Goal: Task Accomplishment & Management: Manage account settings

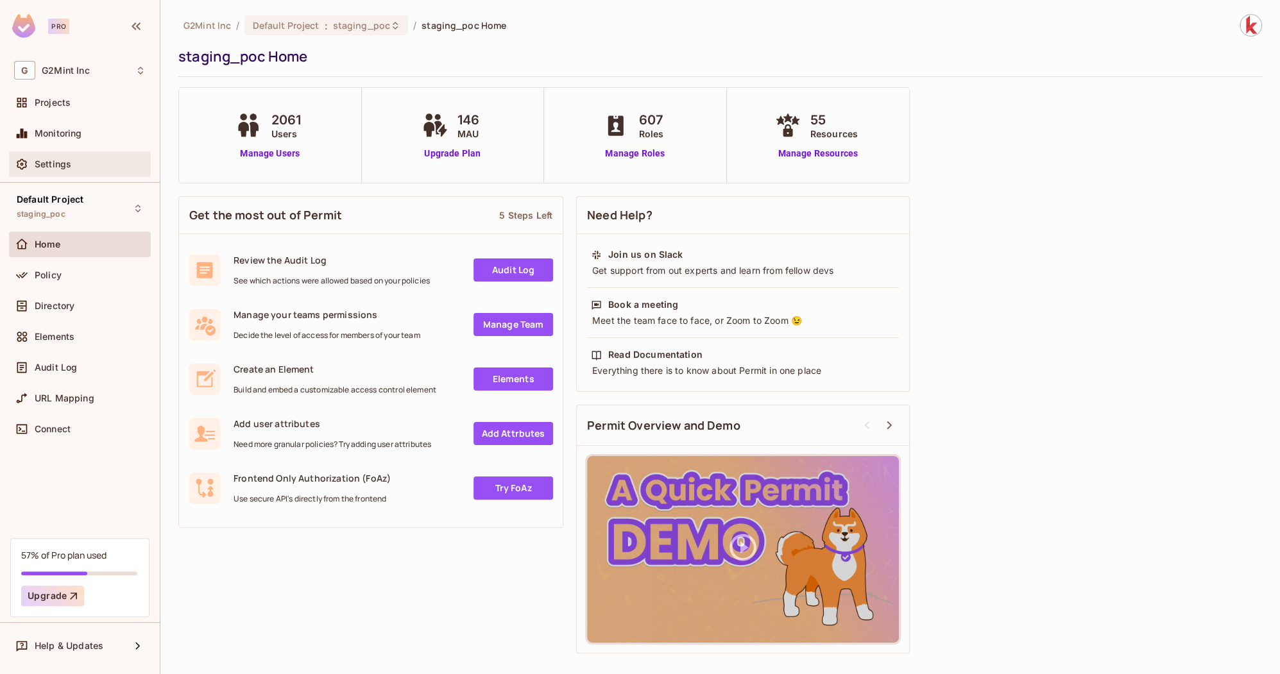
click at [71, 159] on div "Settings" at bounding box center [90, 164] width 111 height 10
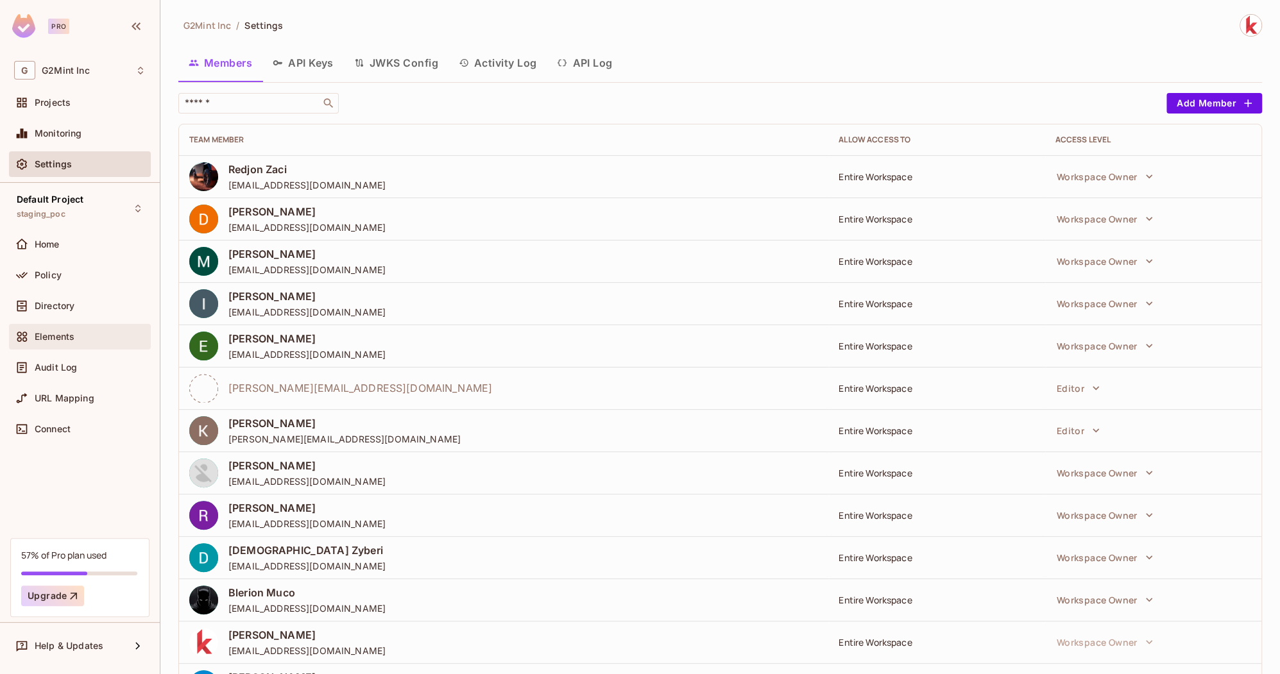
click at [84, 336] on div "Elements" at bounding box center [90, 337] width 111 height 10
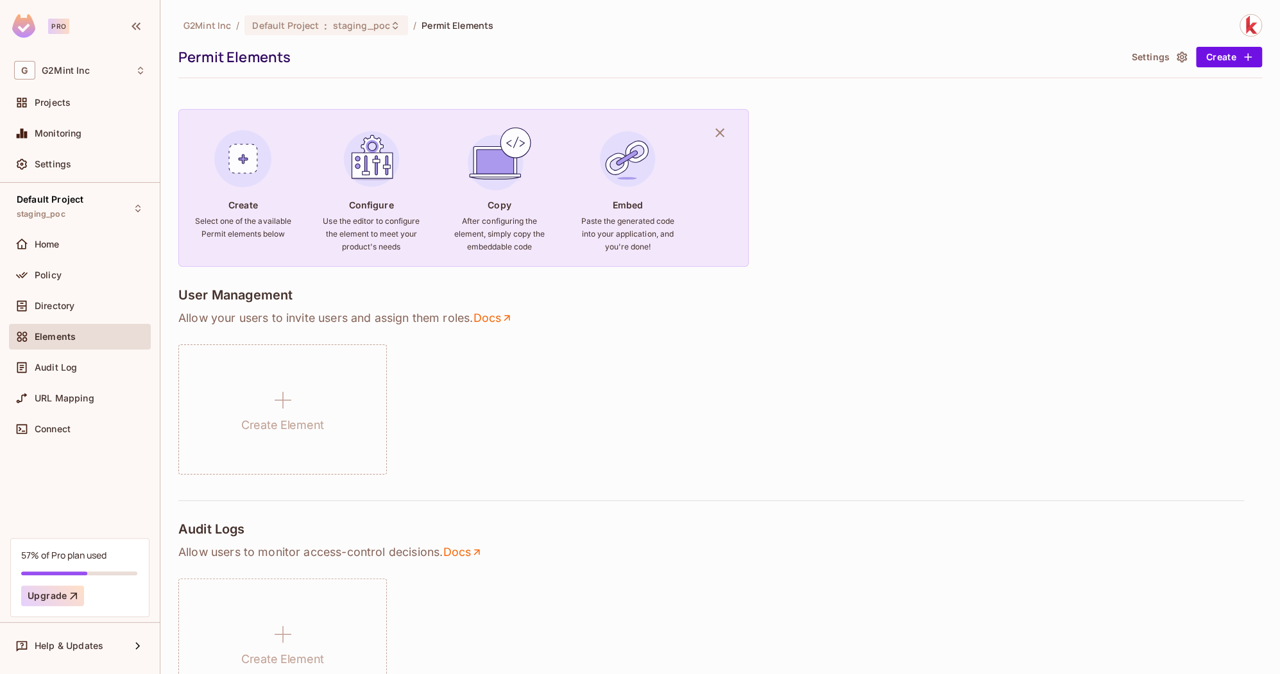
click at [1242, 20] on img at bounding box center [1250, 25] width 21 height 21
click at [1149, 12] on div at bounding box center [640, 337] width 1280 height 674
click at [81, 296] on div "Directory" at bounding box center [80, 306] width 142 height 26
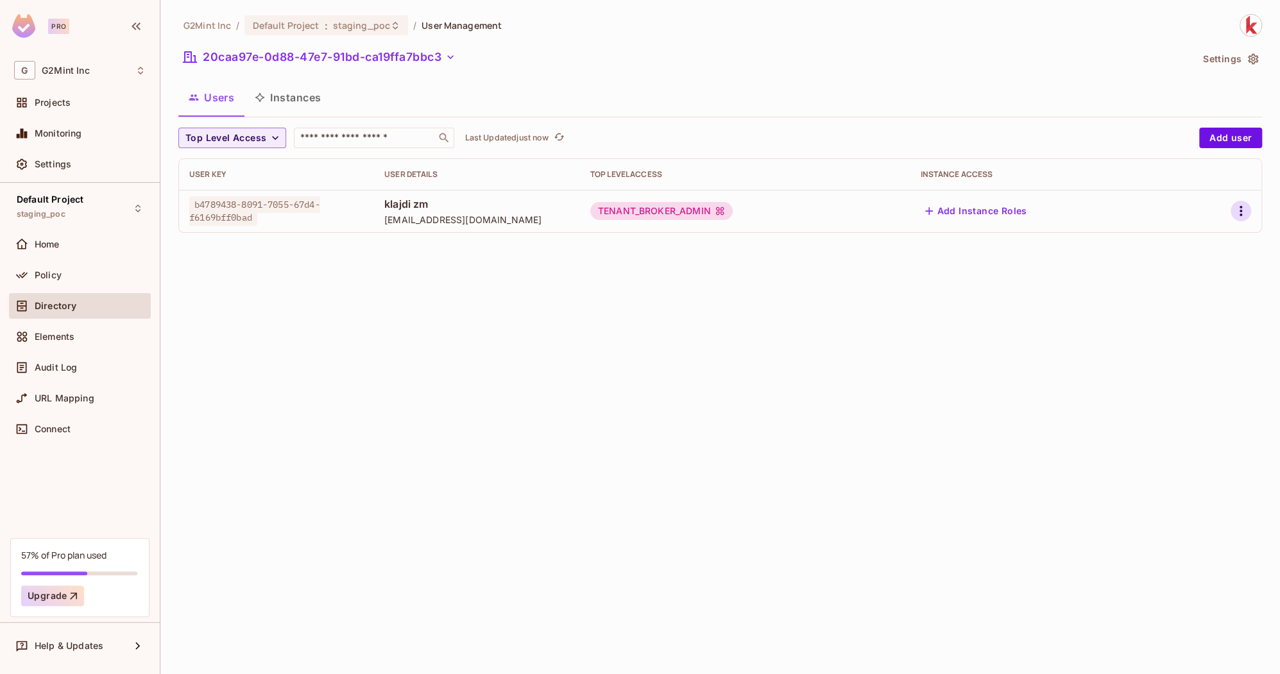
click at [1247, 207] on icon "button" at bounding box center [1240, 210] width 15 height 15
click at [1188, 265] on div "Edit Attributes" at bounding box center [1196, 268] width 64 height 13
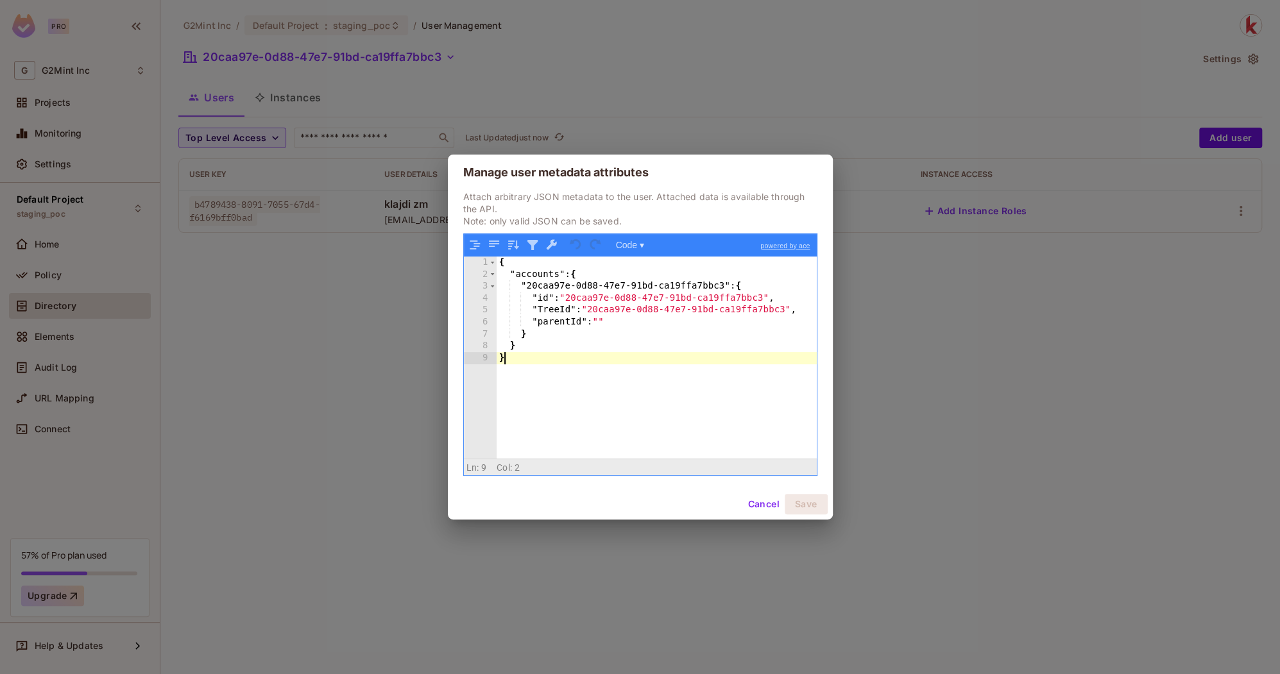
click at [668, 413] on div "{ "accounts" : { "20caa97e-0d88-47e7-91bd-ca19ffa7bbc3" : { "id" : "20caa97e-0d…" at bounding box center [656, 370] width 321 height 226
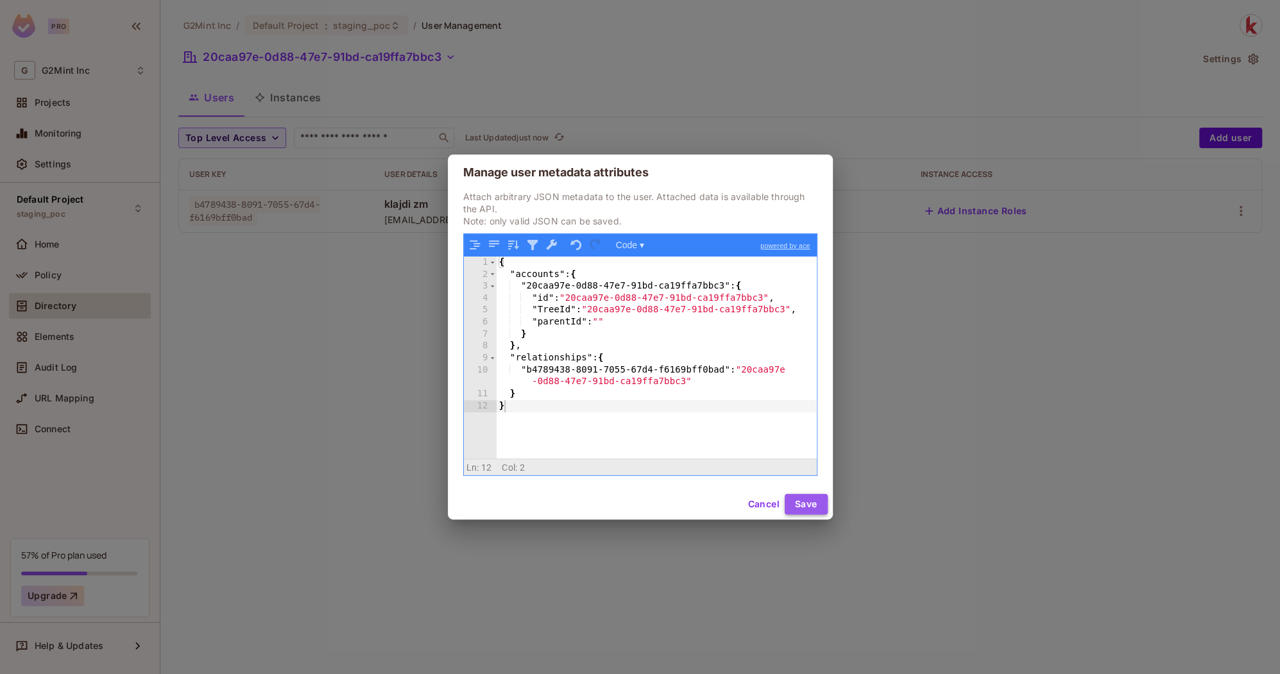
click at [800, 500] on button "Save" at bounding box center [805, 504] width 43 height 21
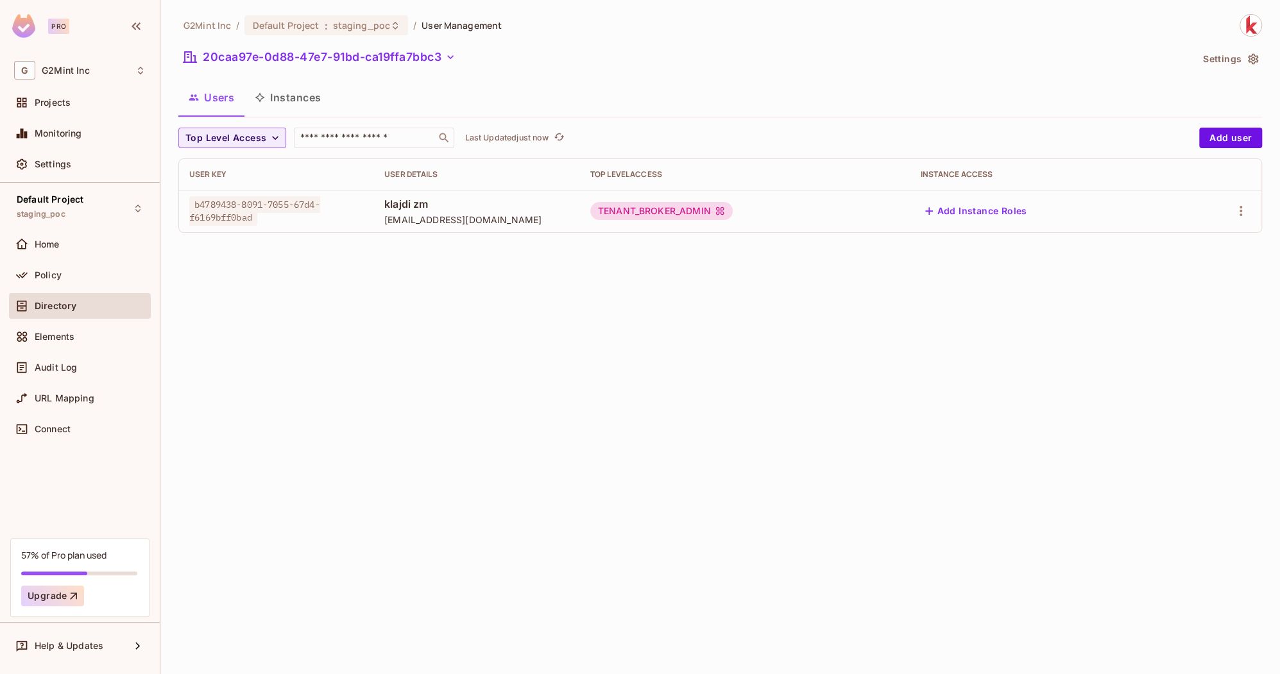
click at [376, 347] on div "G2Mint Inc / Default Project : staging_poc / User Management 20caa97e-0d88-47e7…" at bounding box center [719, 337] width 1119 height 674
click at [410, 57] on button "20caa97e-0d88-47e7-91bd-ca19ffa7bbc3" at bounding box center [319, 57] width 282 height 21
click at [74, 165] on div "Settings" at bounding box center [90, 164] width 111 height 10
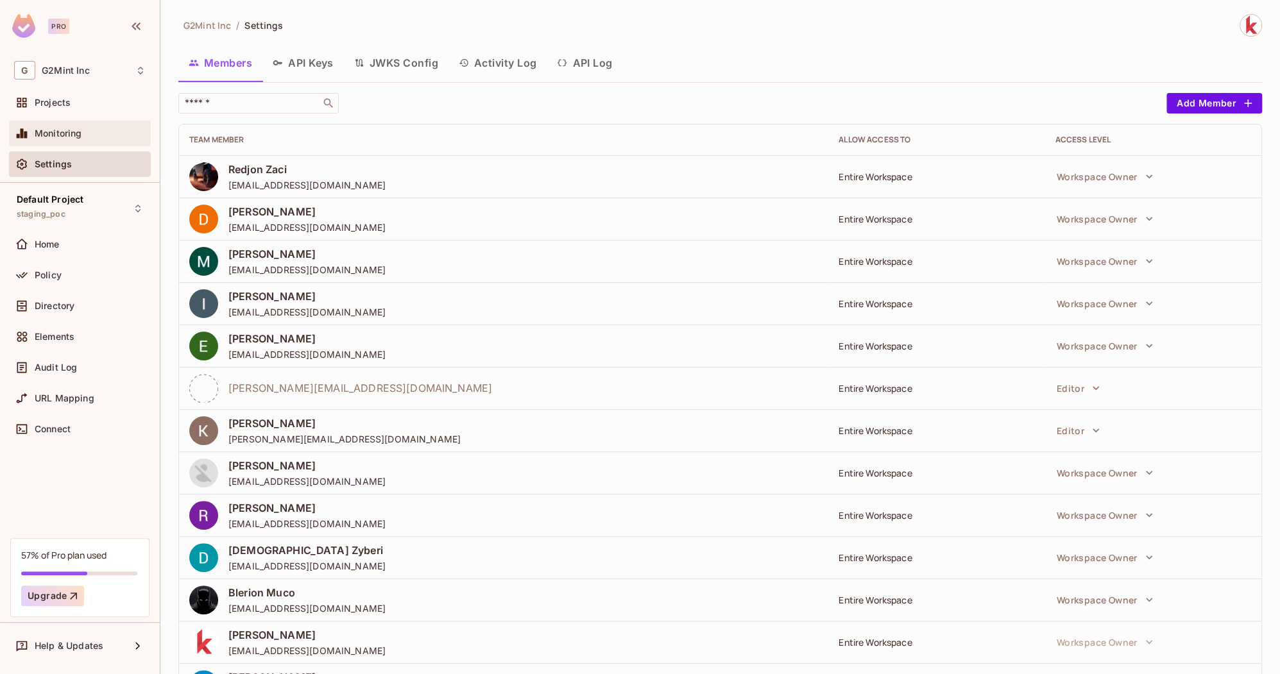
click at [64, 134] on span "Monitoring" at bounding box center [58, 133] width 47 height 10
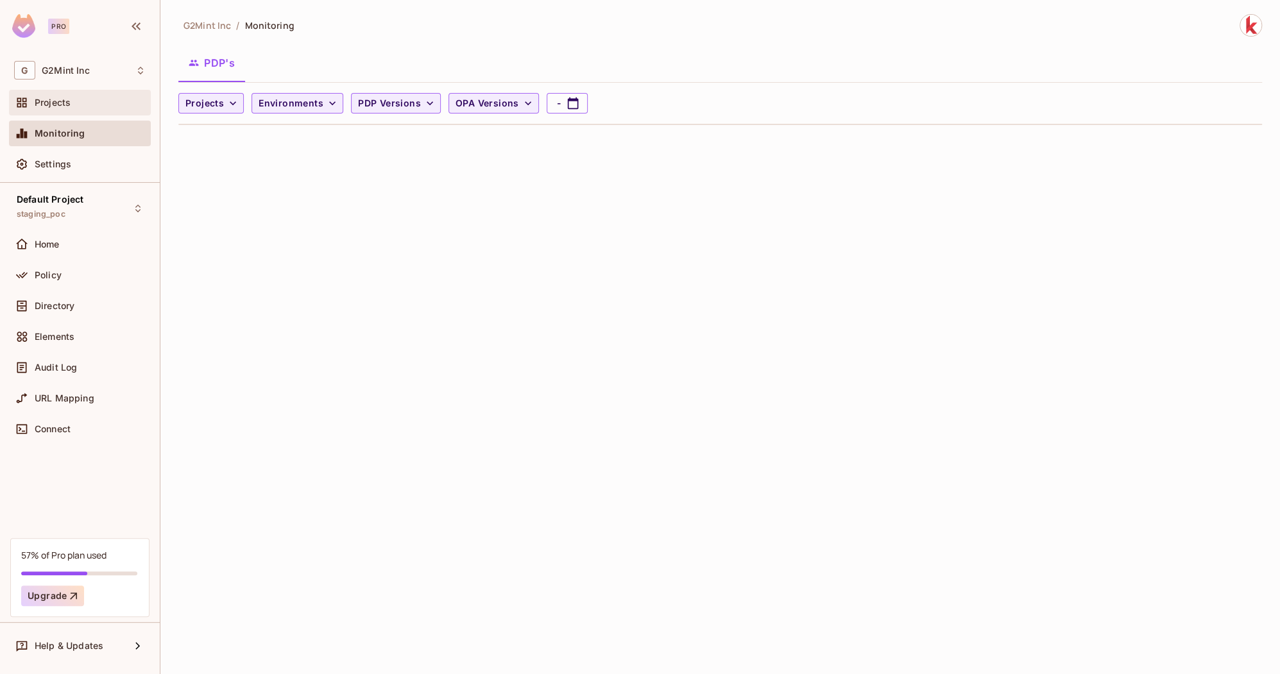
click at [62, 108] on div "Projects" at bounding box center [79, 102] width 131 height 15
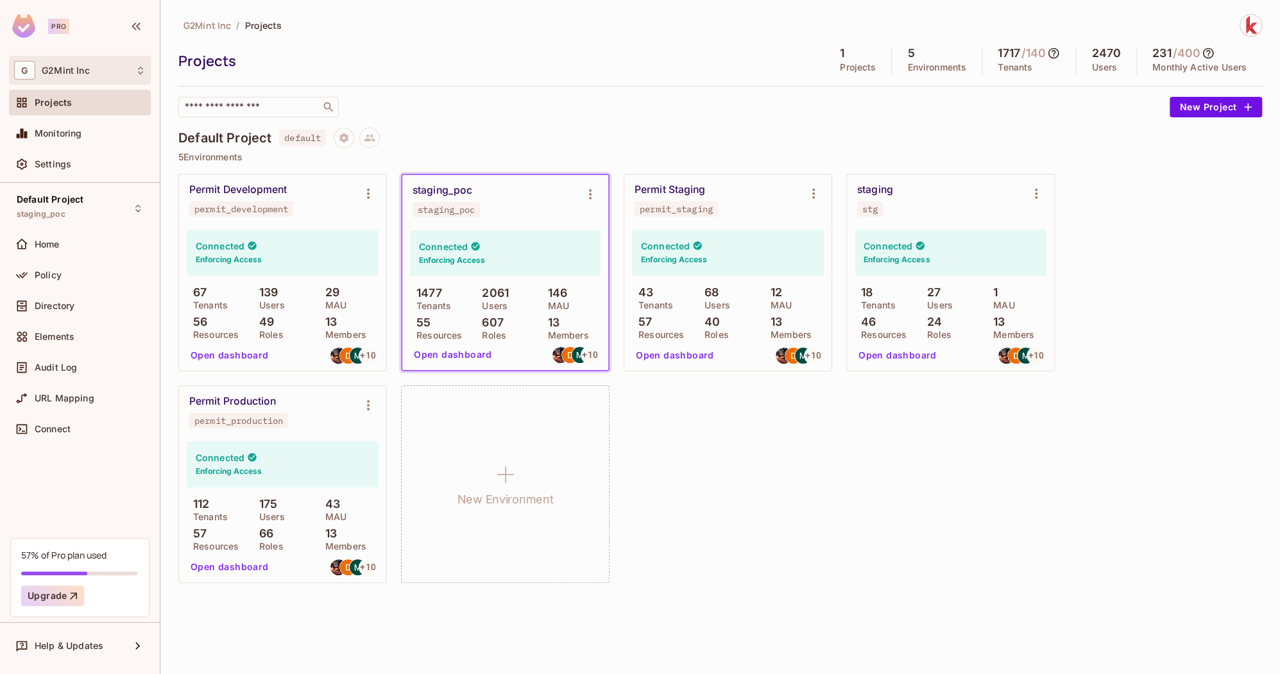
click at [64, 70] on span "G2Mint Inc" at bounding box center [66, 70] width 48 height 10
click at [69, 425] on div at bounding box center [640, 337] width 1280 height 674
click at [123, 153] on div "Settings" at bounding box center [80, 164] width 142 height 26
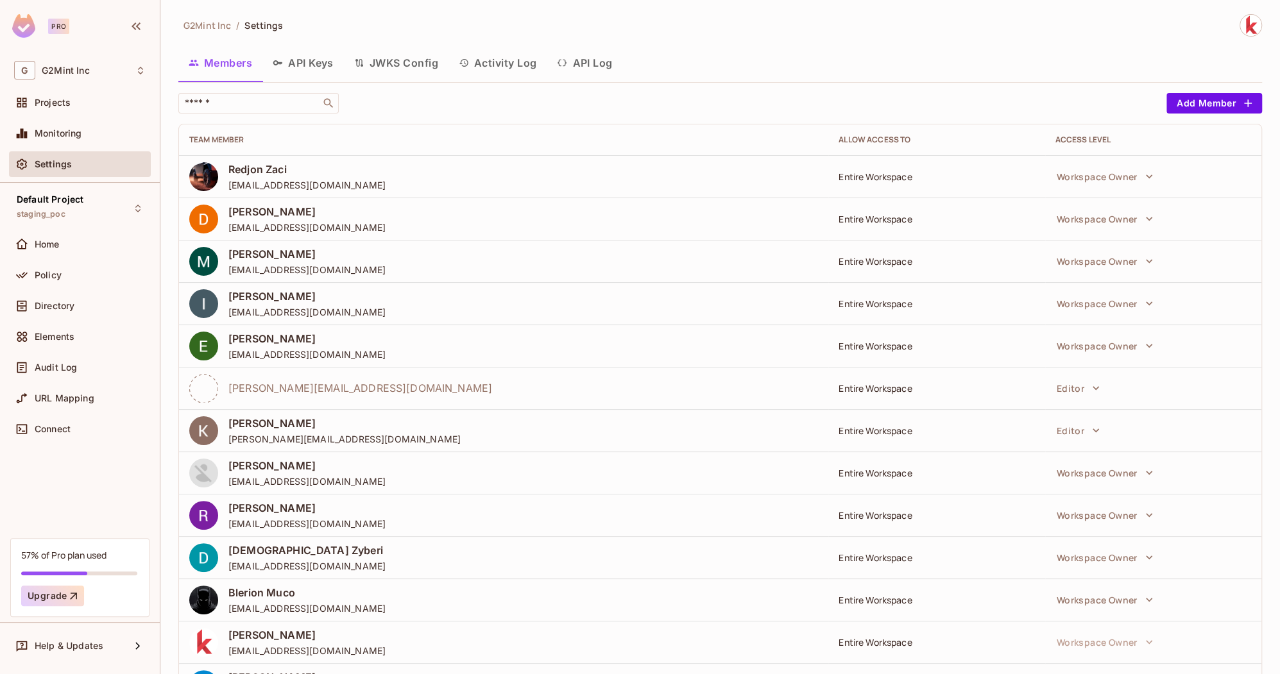
click at [308, 66] on button "API Keys" at bounding box center [302, 63] width 81 height 32
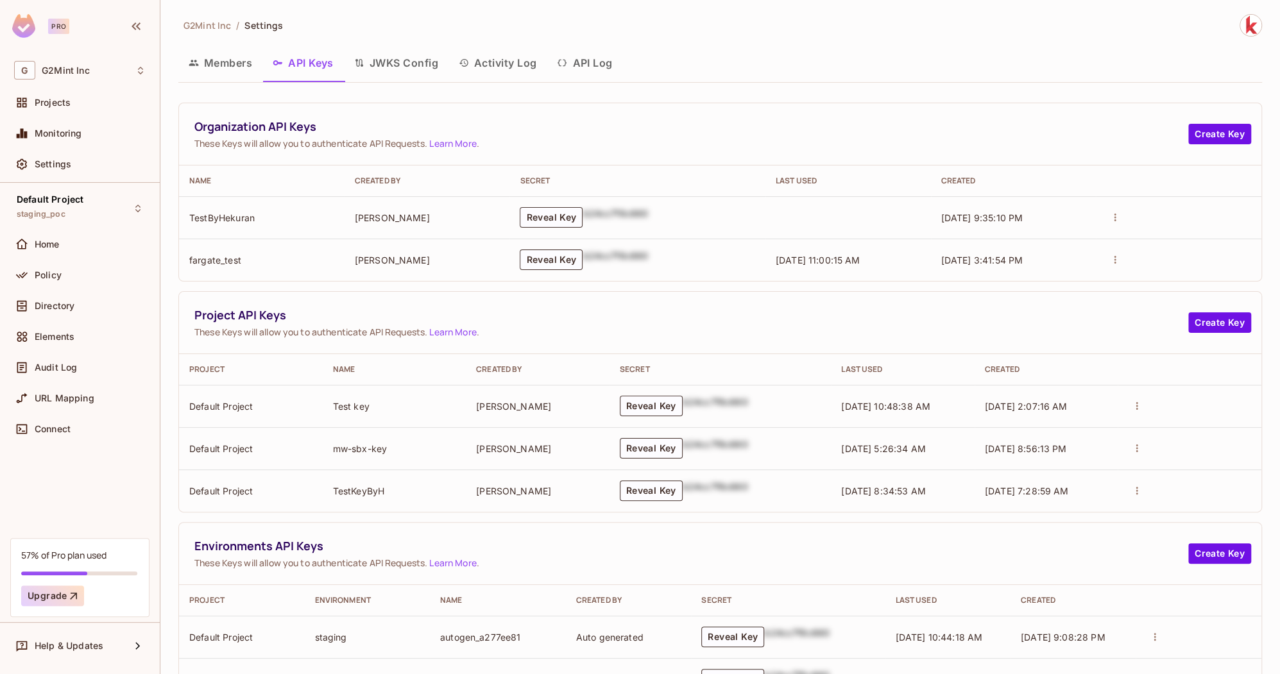
click at [513, 55] on button "Activity Log" at bounding box center [497, 63] width 99 height 32
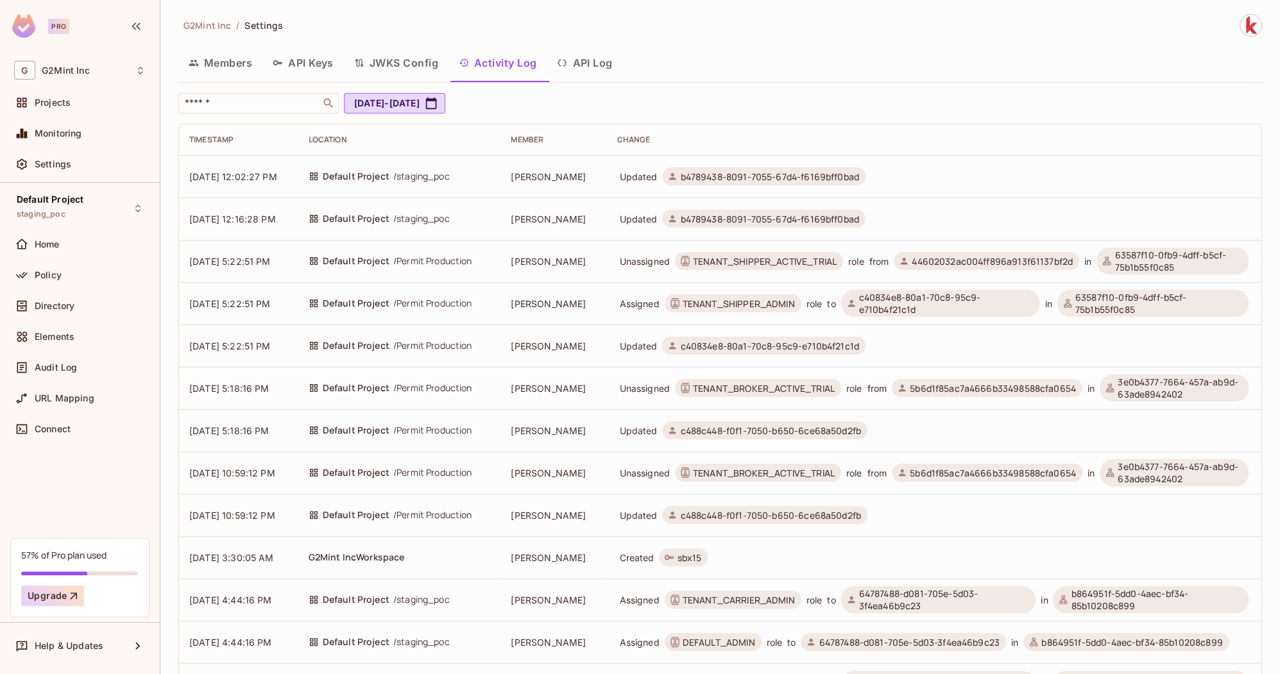
click at [738, 216] on span "b4789438-8091-7055-67d4-f6169bff0bad" at bounding box center [769, 219] width 178 height 12
click at [285, 98] on input "text" at bounding box center [249, 103] width 135 height 13
paste input "**********"
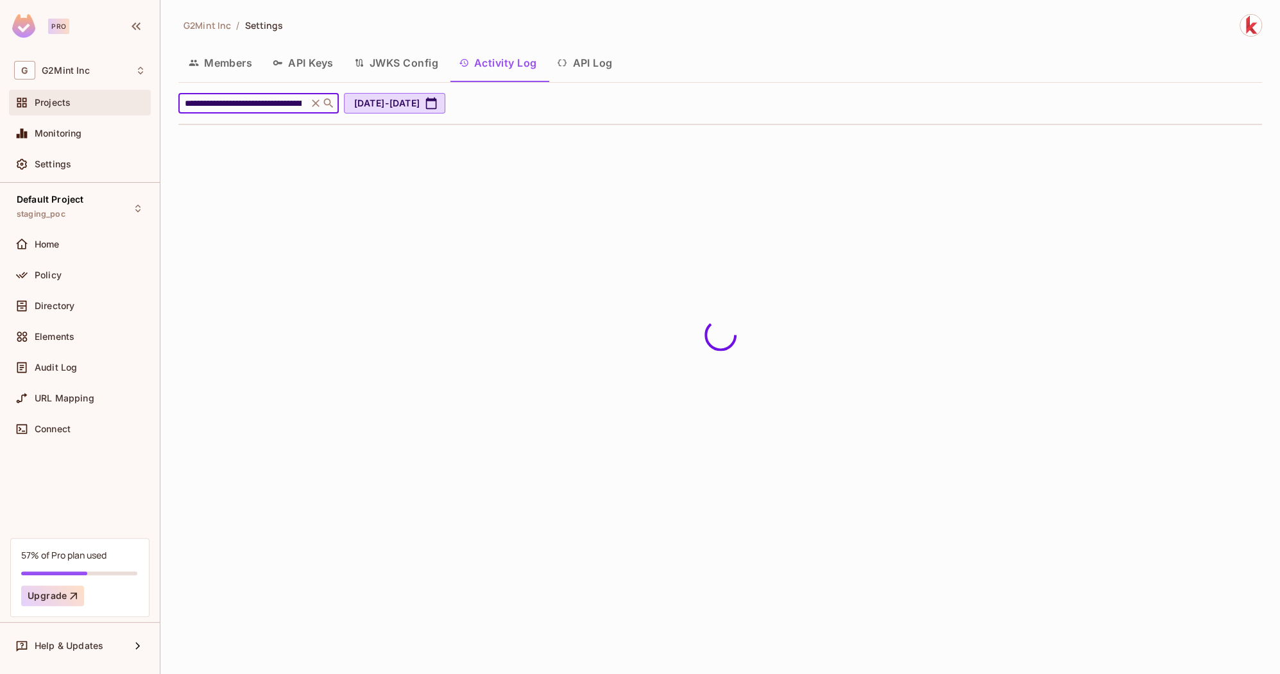
drag, startPoint x: 279, startPoint y: 105, endPoint x: 105, endPoint y: 96, distance: 174.1
click at [105, 96] on div "**********" at bounding box center [640, 337] width 1280 height 674
click at [278, 106] on input "**********" at bounding box center [243, 103] width 122 height 13
paste input "text"
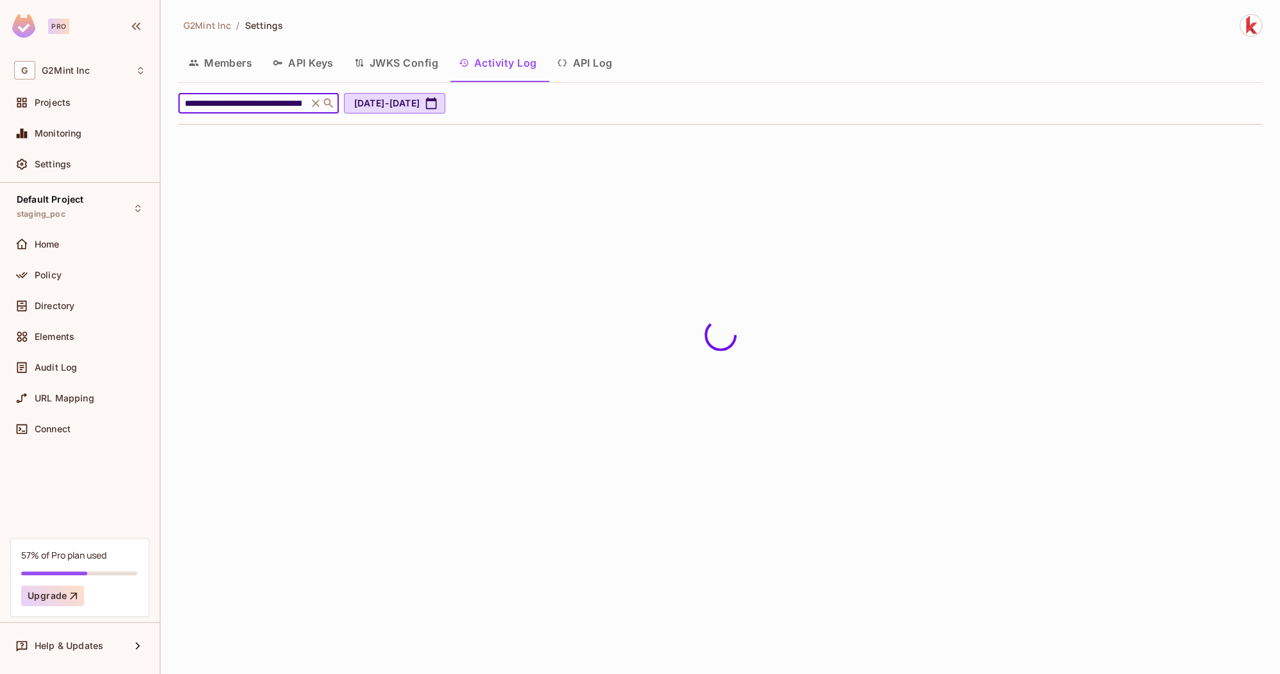
type input "********"
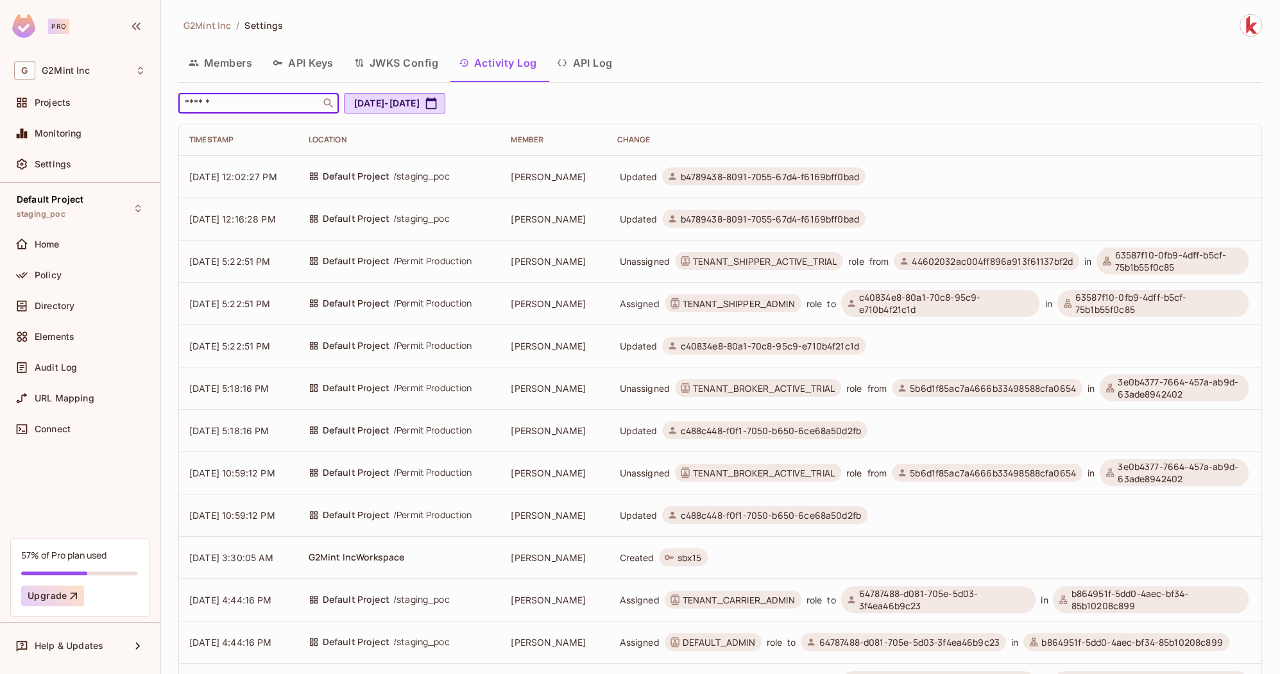
click at [715, 175] on span "b4789438-8091-7055-67d4-f6169bff0bad" at bounding box center [769, 177] width 178 height 12
copy span "b4789438"
click at [288, 92] on div "G2Mint Inc / Settings Members API Keys JWKS Config Activity Log API Log ​ [DATE…" at bounding box center [719, 534] width 1083 height 1041
click at [283, 97] on input "text" at bounding box center [249, 103] width 135 height 13
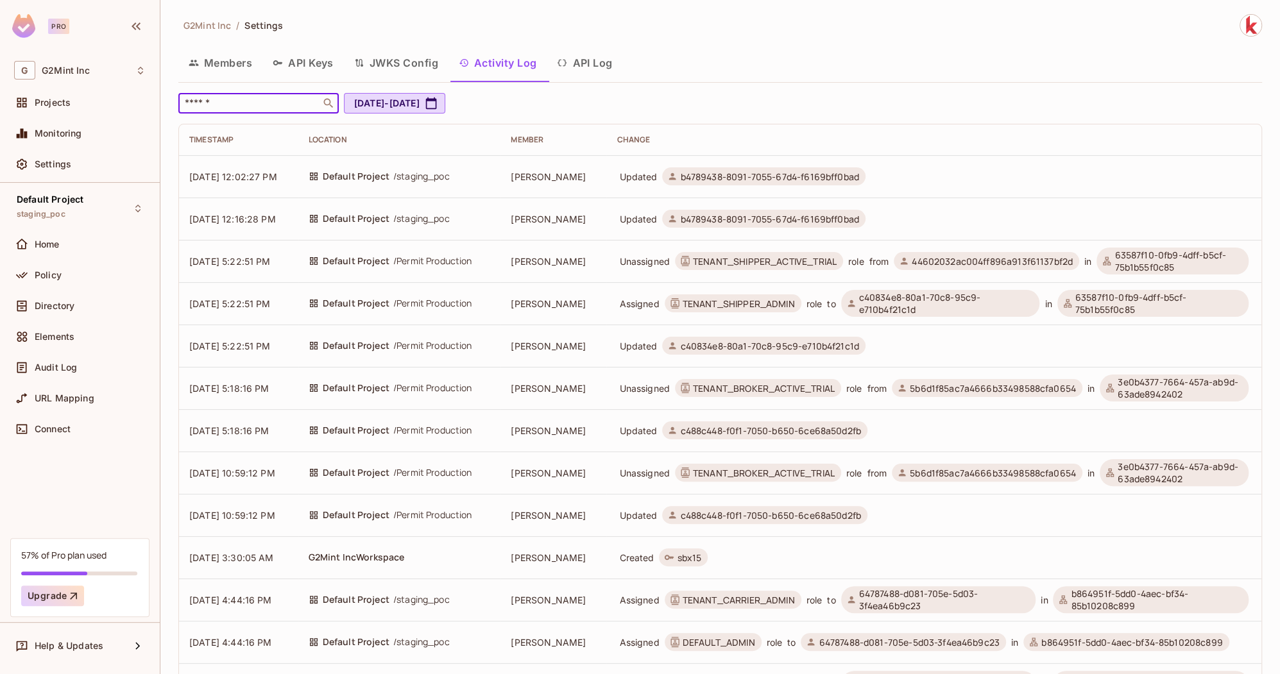
paste input "********"
type input "********"
click at [852, 217] on span "b4789438-8091-7055-67d4-f6169bff0bad" at bounding box center [769, 219] width 178 height 12
copy span "f6169bff0bad"
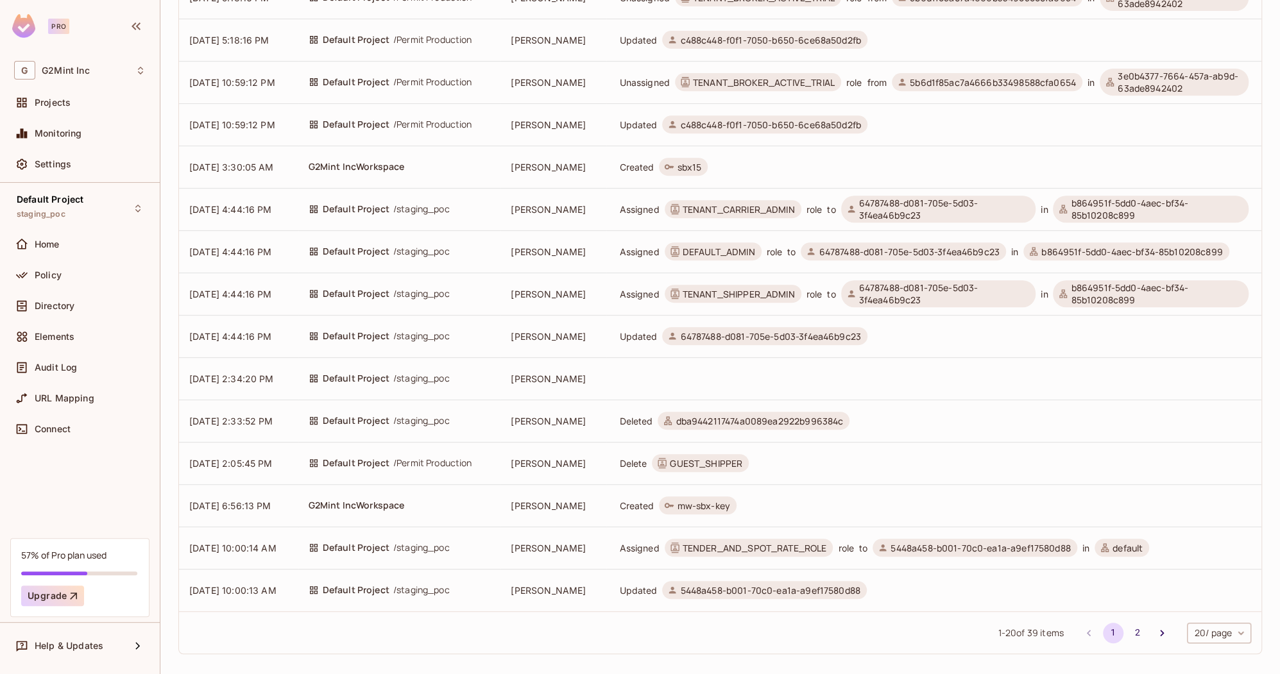
scroll to position [398, 0]
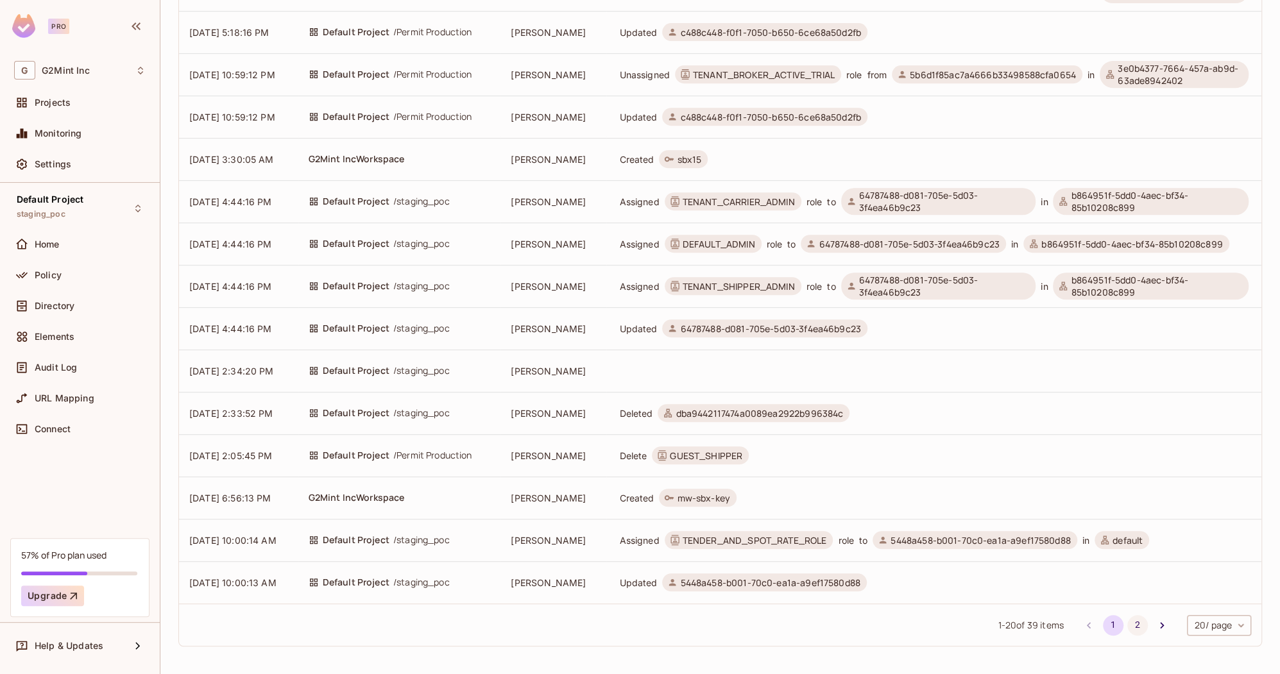
click at [1139, 629] on button "2" at bounding box center [1137, 625] width 21 height 21
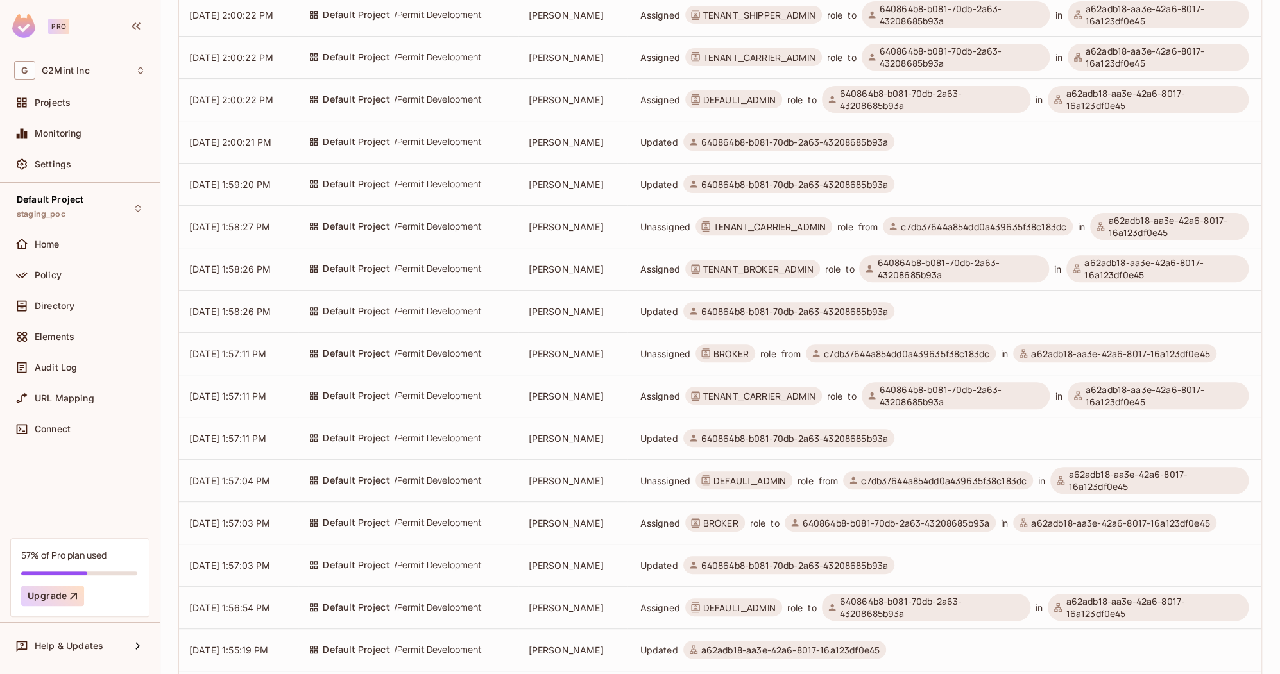
scroll to position [356, 0]
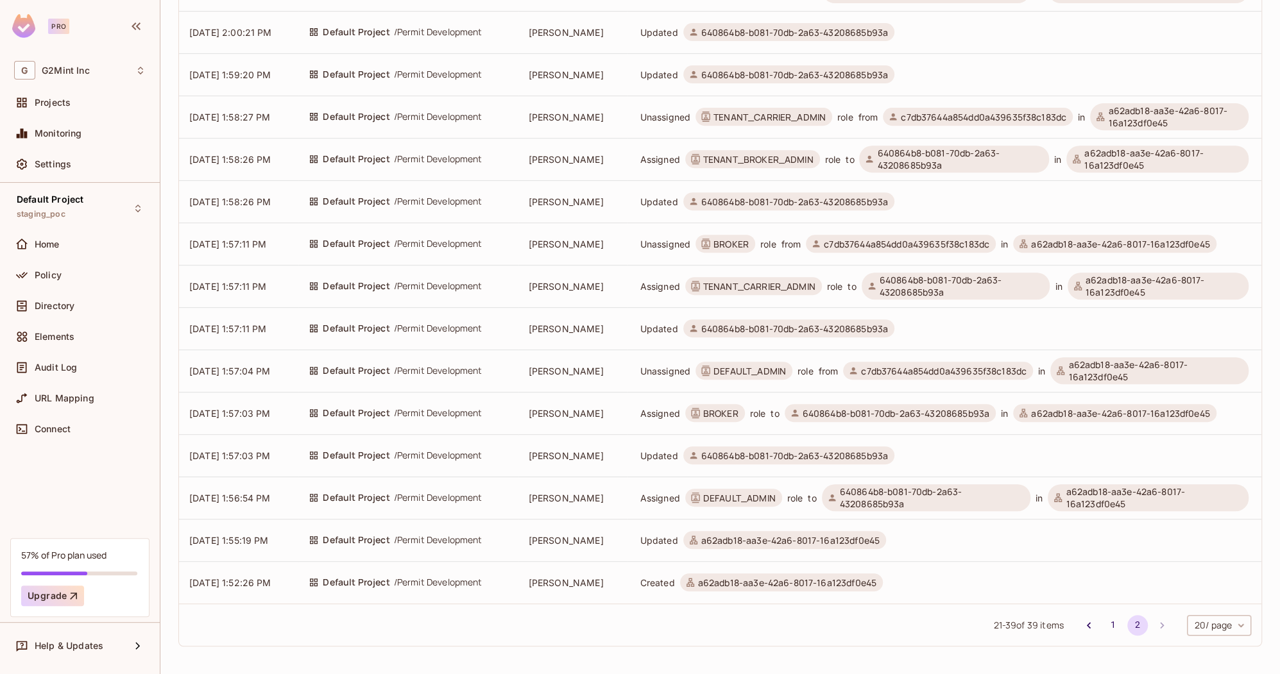
click at [1216, 625] on body "Pro G G2Mint Inc Projects Monitoring Settings Default Project staging_poc Home …" at bounding box center [640, 337] width 1280 height 674
click at [1214, 642] on li "100 / page" at bounding box center [1218, 645] width 66 height 27
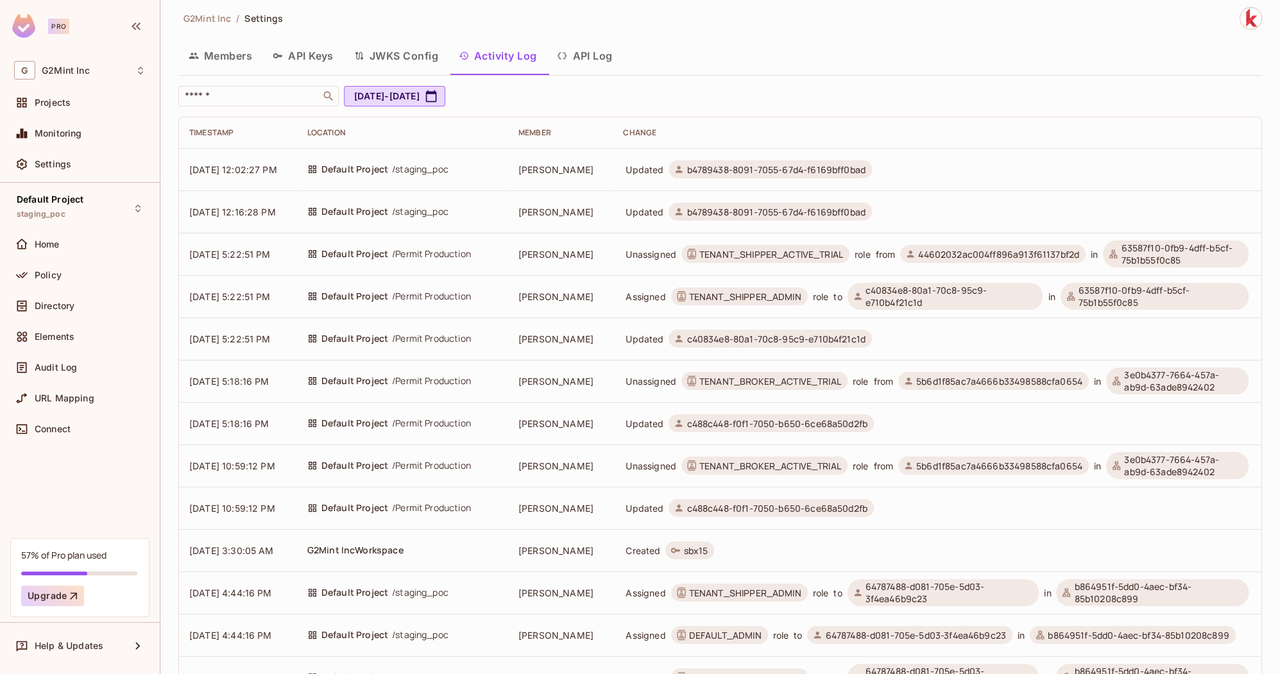
scroll to position [0, 0]
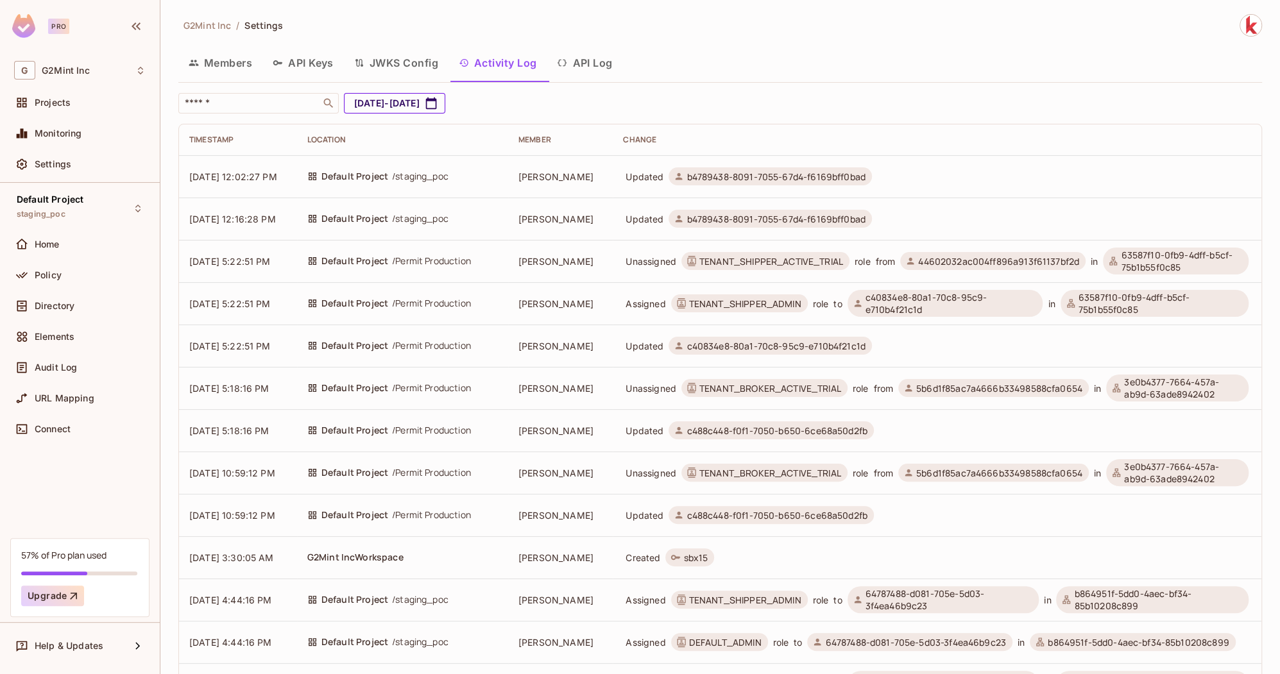
click at [437, 104] on icon "button" at bounding box center [431, 103] width 13 height 13
select select "*"
select select "****"
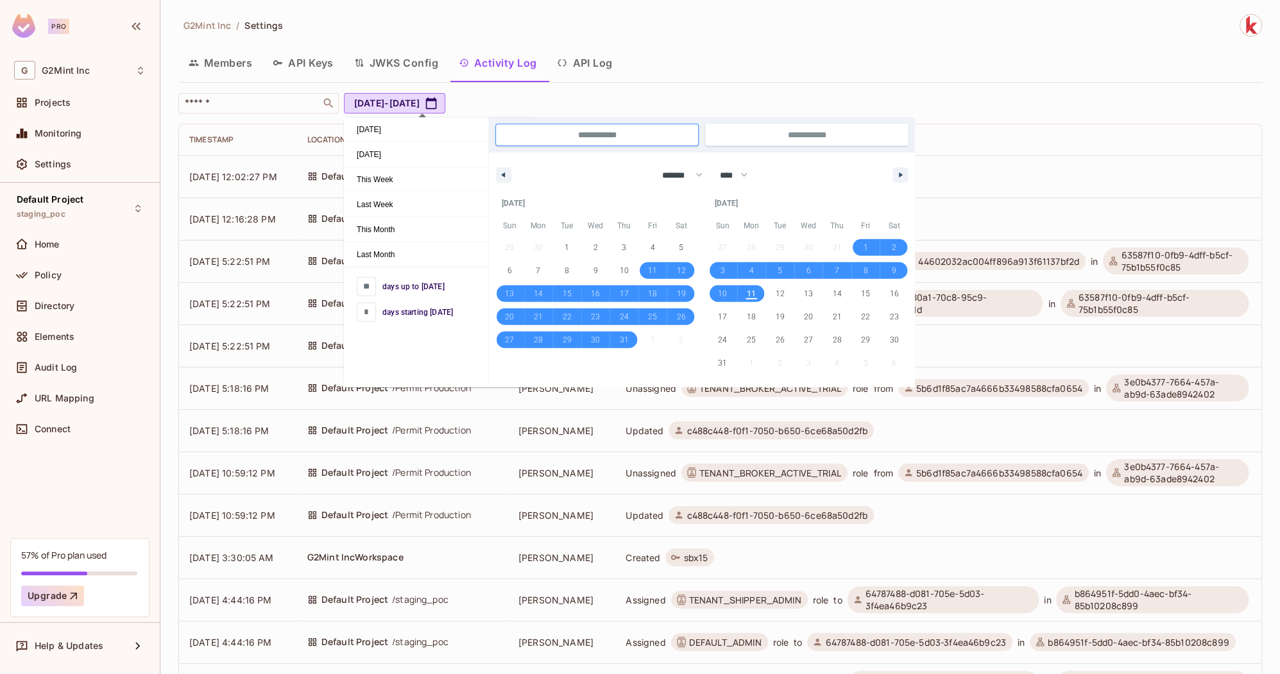
click at [784, 67] on div "Members API Keys JWKS Config Activity Log API Log" at bounding box center [719, 63] width 1083 height 32
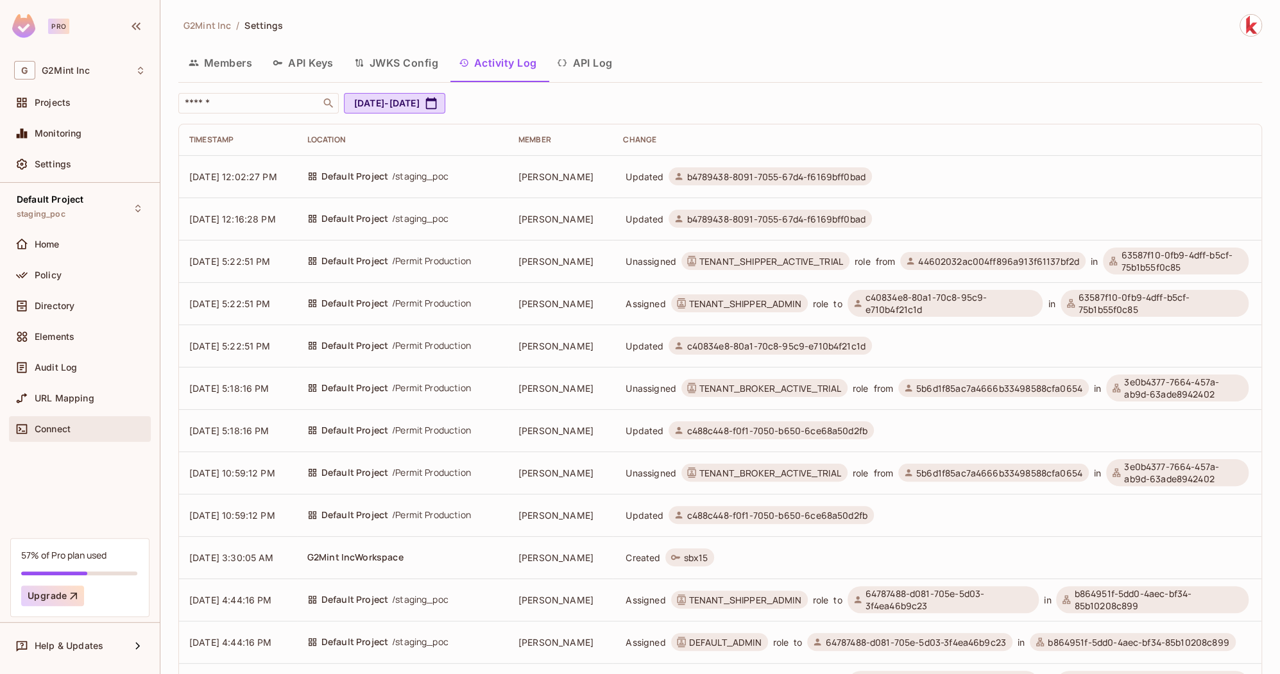
click at [69, 426] on span "Connect" at bounding box center [53, 429] width 36 height 10
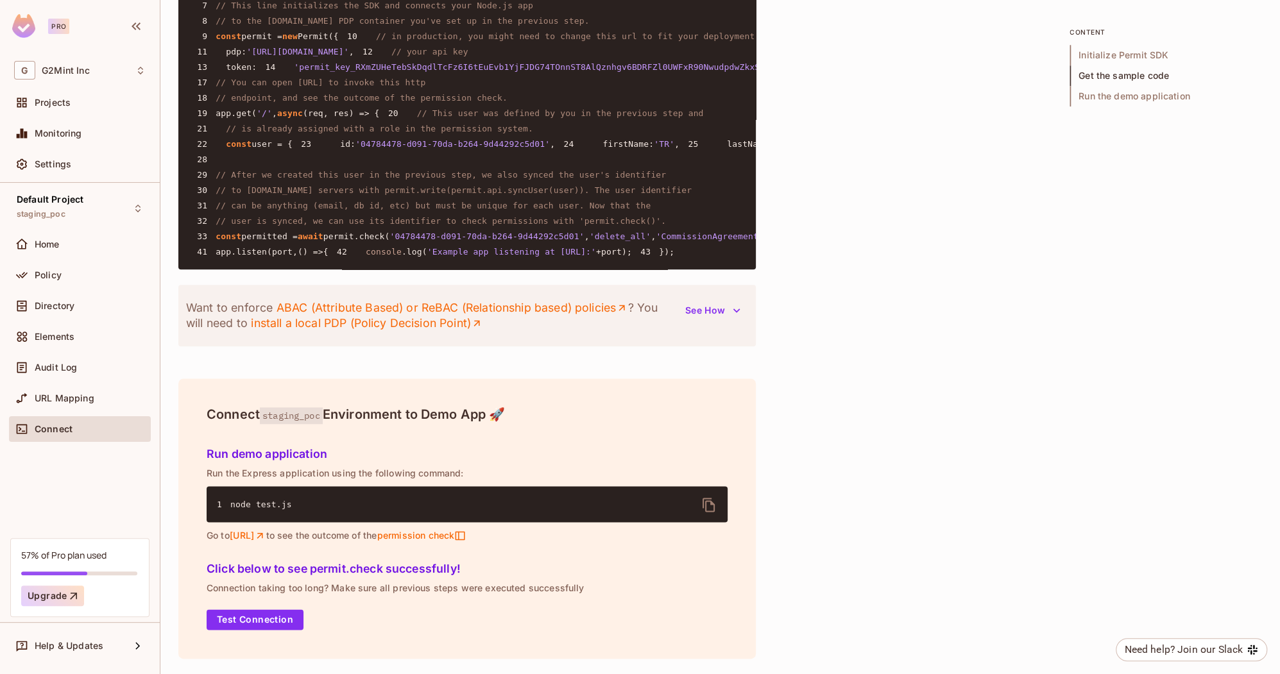
scroll to position [1437, 0]
click at [79, 162] on div "Settings" at bounding box center [90, 164] width 111 height 10
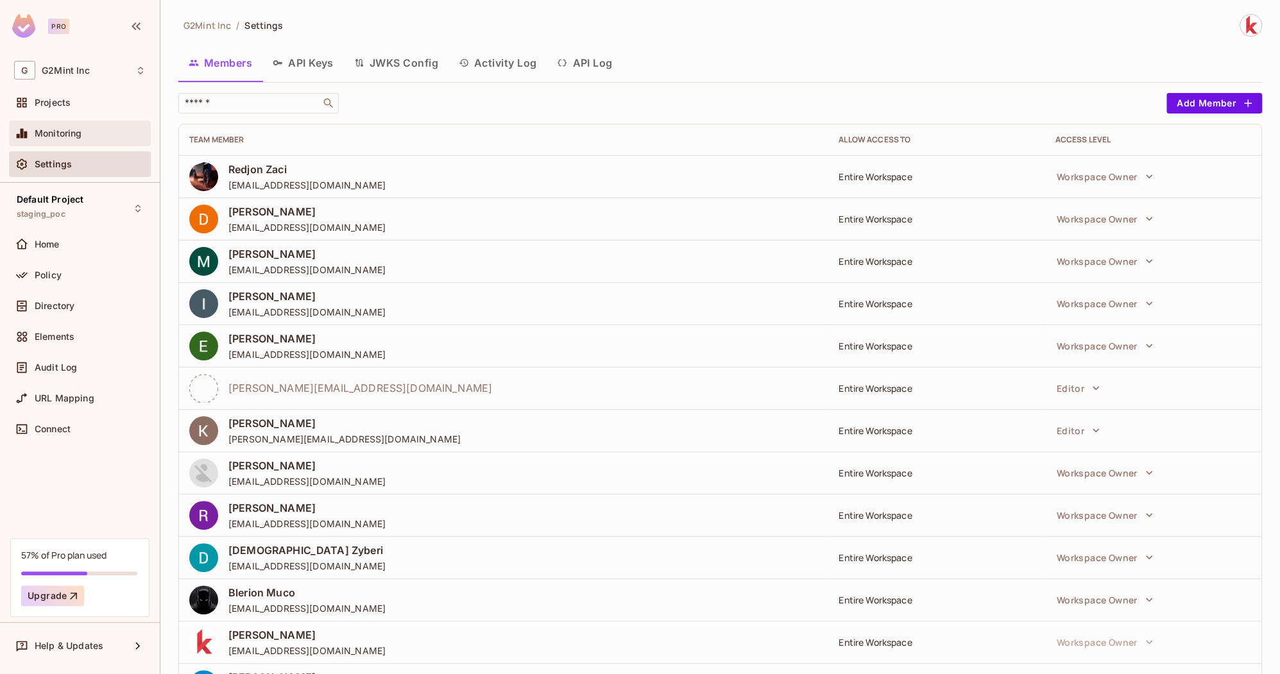
click at [78, 137] on span "Monitoring" at bounding box center [58, 133] width 47 height 10
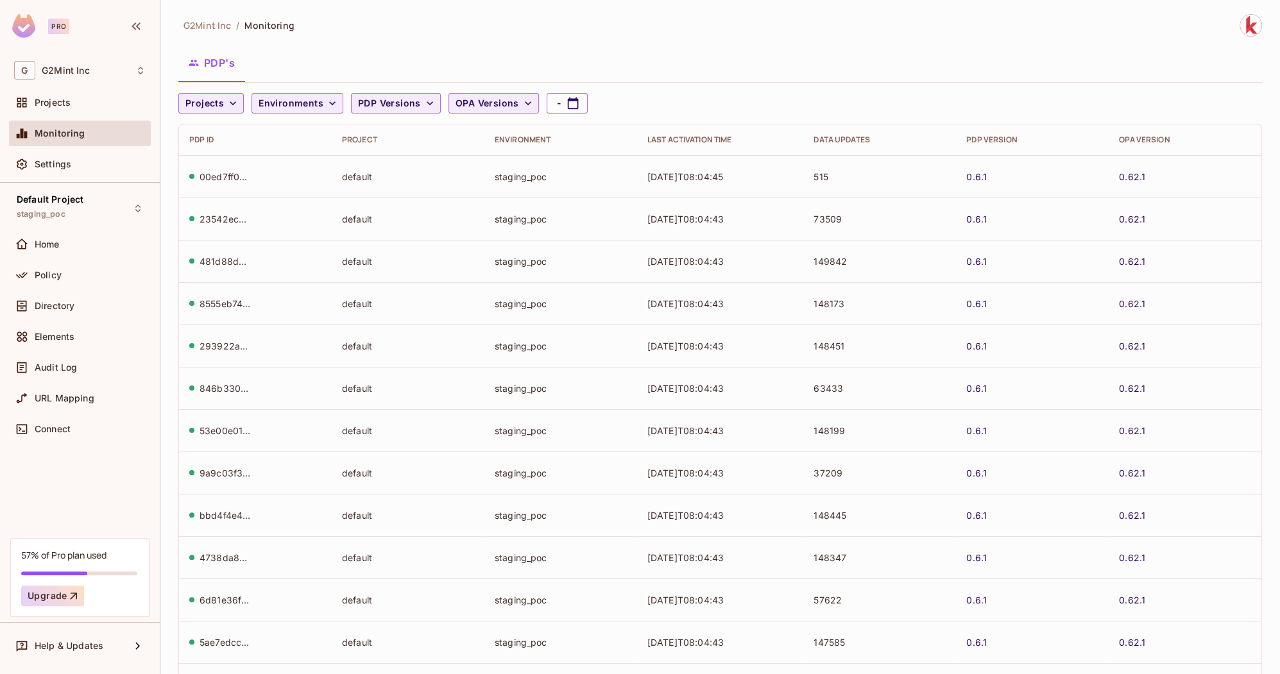
click at [203, 140] on div "PDP ID" at bounding box center [255, 140] width 132 height 10
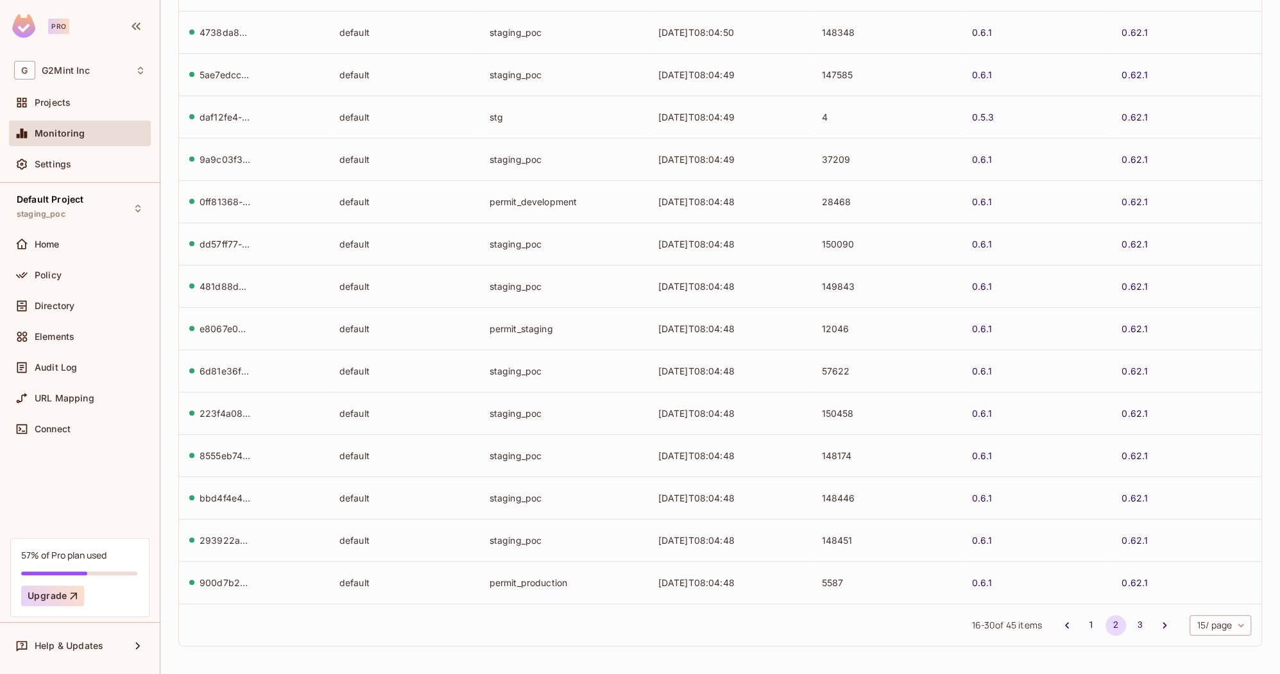
click at [219, 584] on div "900d7b2b-2abb-4802-ae14-3fc7a5c80f6f" at bounding box center [224, 583] width 51 height 12
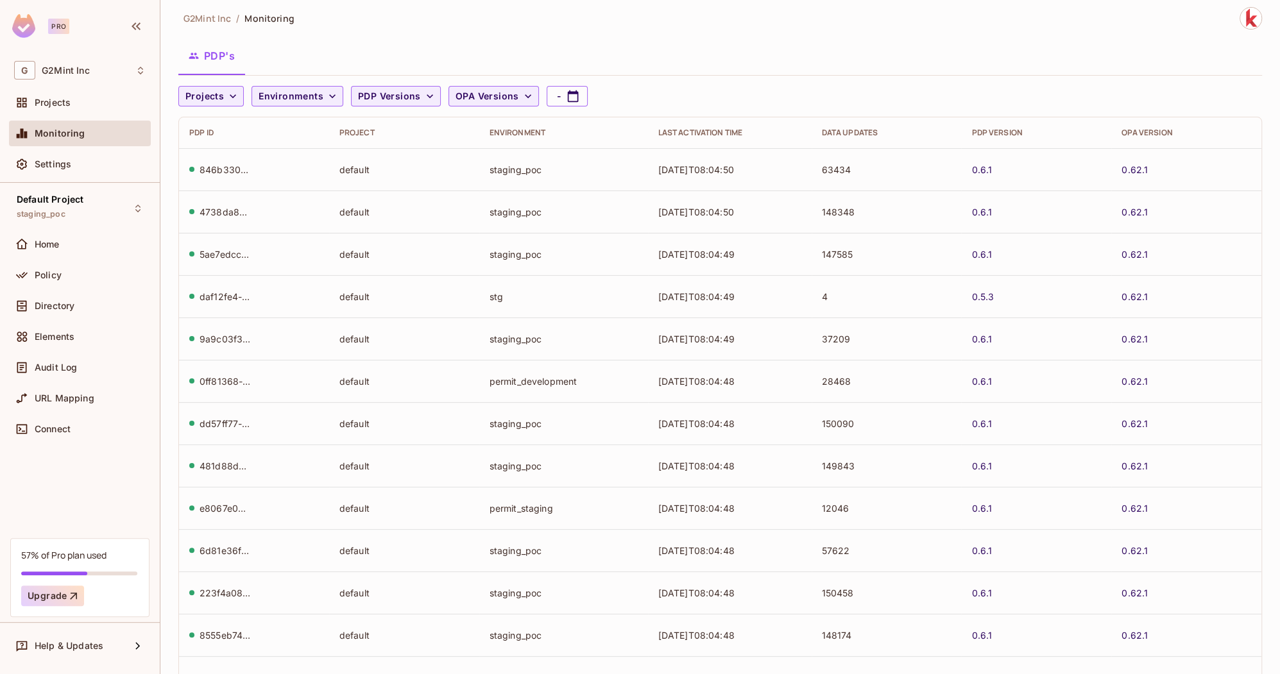
scroll to position [0, 0]
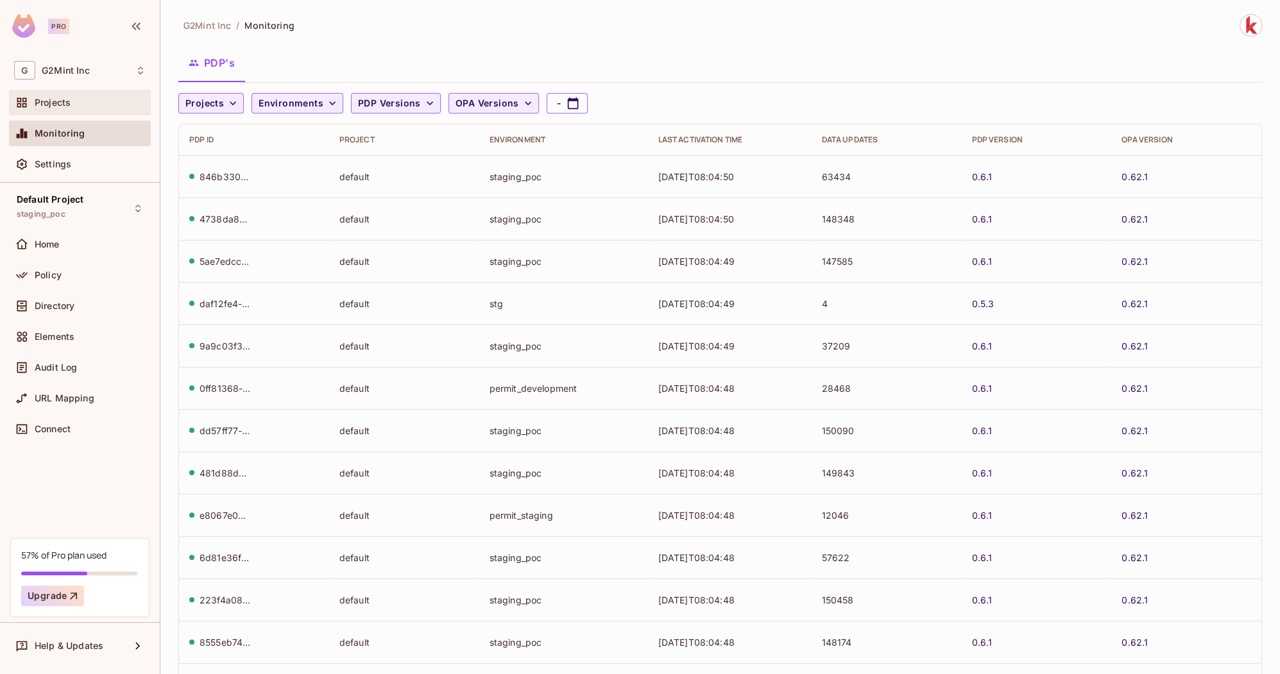
click at [76, 101] on div "Projects" at bounding box center [90, 102] width 111 height 10
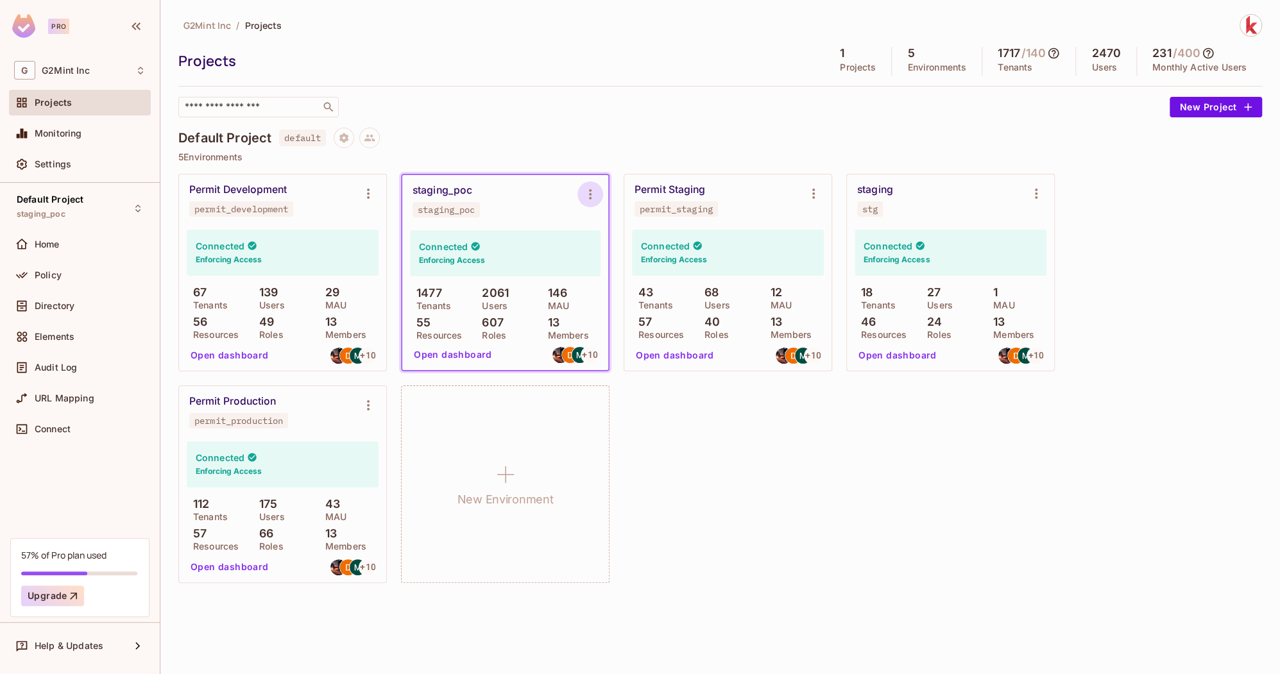
click at [587, 193] on icon "Environment settings" at bounding box center [589, 194] width 15 height 15
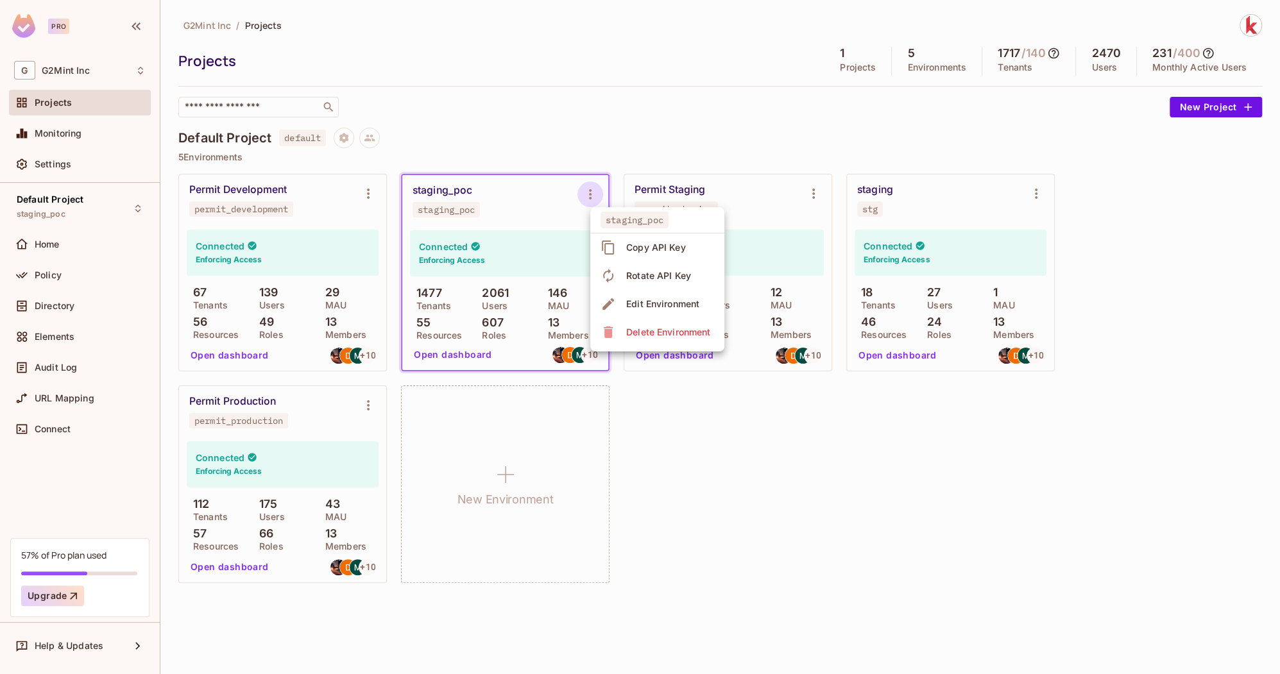
click at [529, 221] on div at bounding box center [640, 337] width 1280 height 674
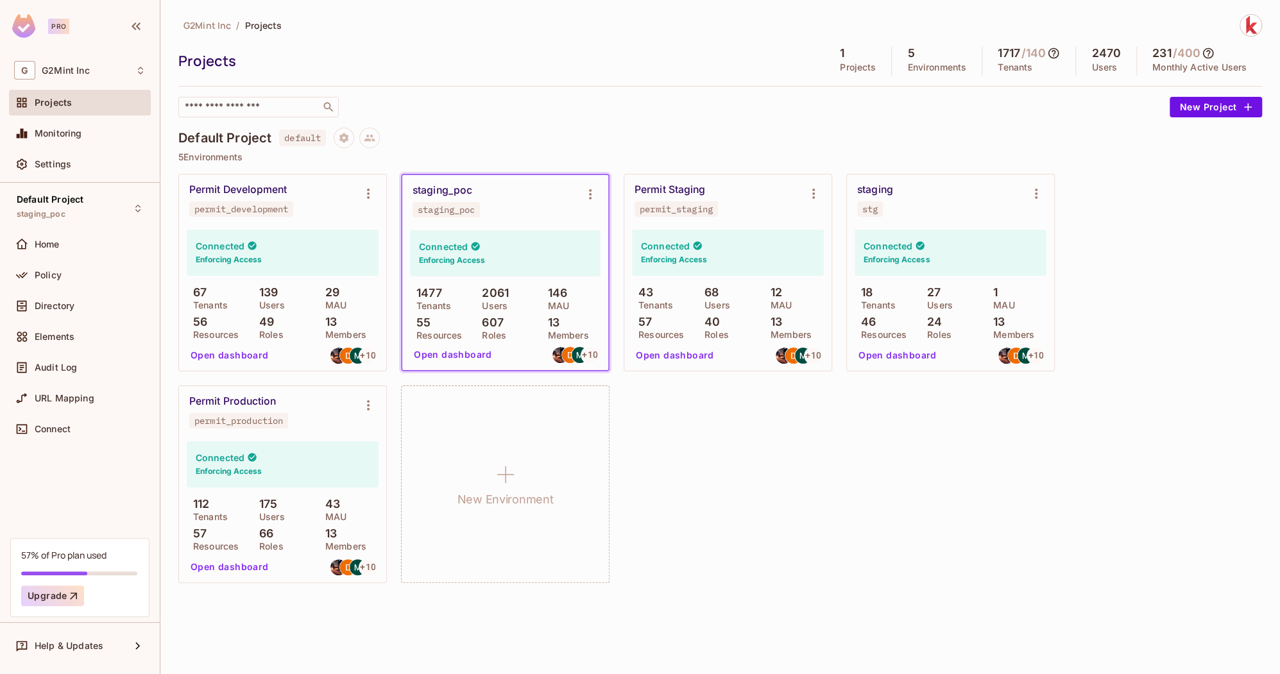
click at [448, 192] on div "staging_poc" at bounding box center [442, 190] width 60 height 13
click at [459, 357] on button "Open dashboard" at bounding box center [453, 354] width 89 height 21
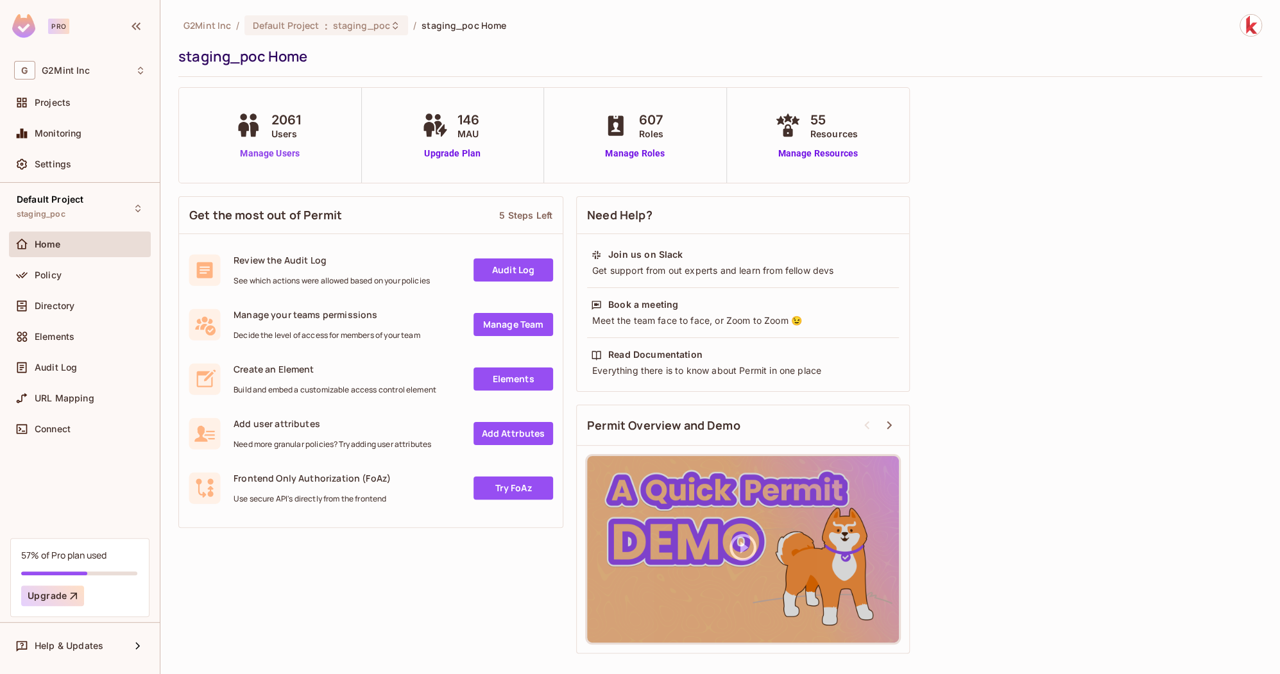
click at [285, 151] on link "Manage Users" at bounding box center [269, 153] width 75 height 13
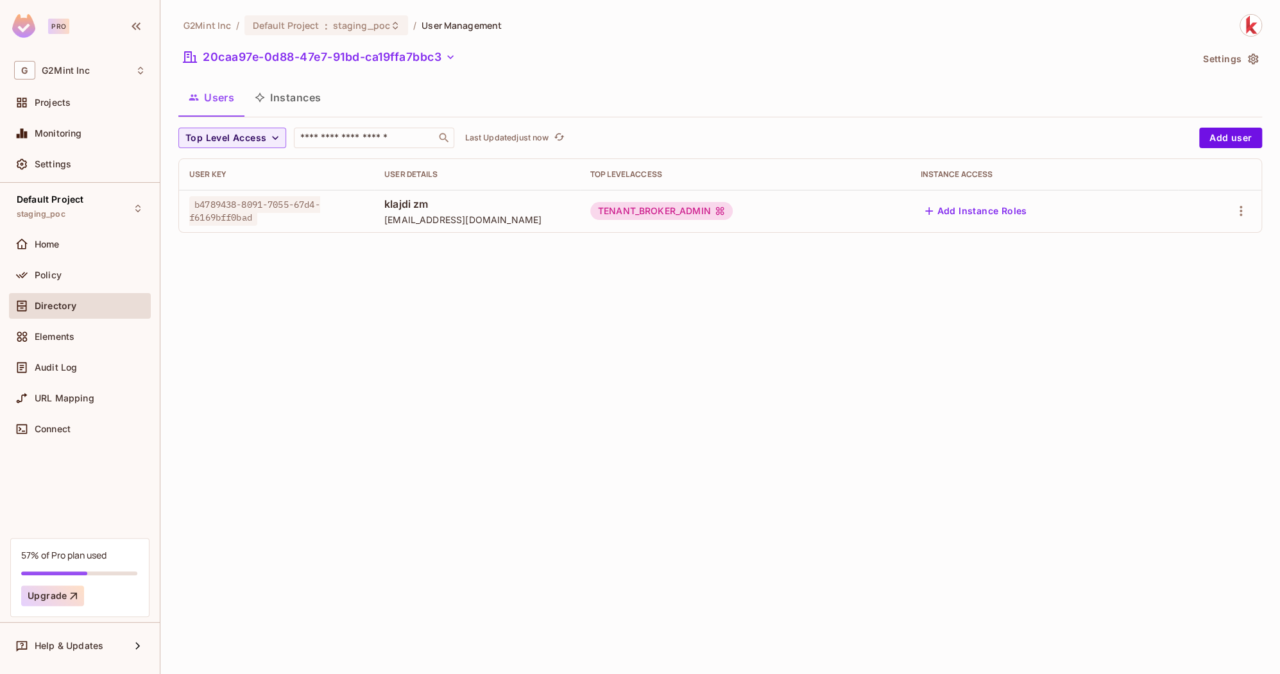
click at [1262, 63] on div "G2Mint Inc / Default Project : staging_poc / User Management 20caa97e-0d88-47e7…" at bounding box center [719, 337] width 1119 height 674
click at [1245, 59] on button "Settings" at bounding box center [1230, 59] width 64 height 21
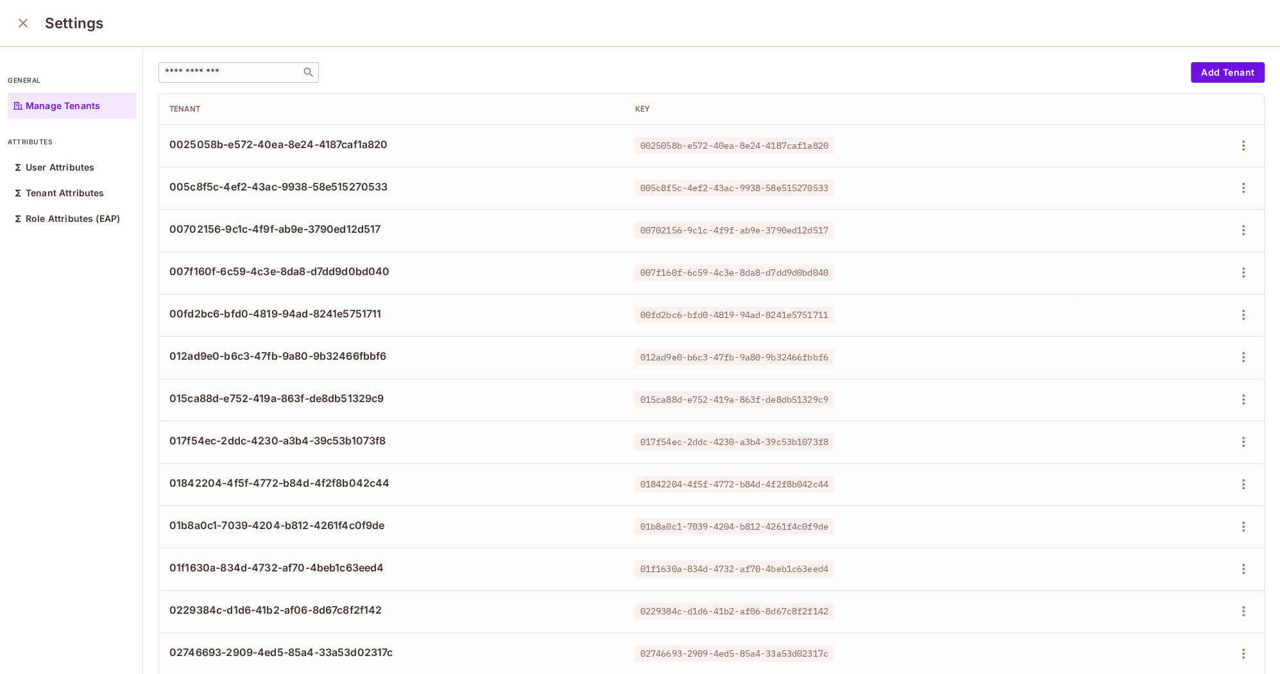
click at [212, 74] on input "text" at bounding box center [229, 72] width 135 height 13
paste input "**********"
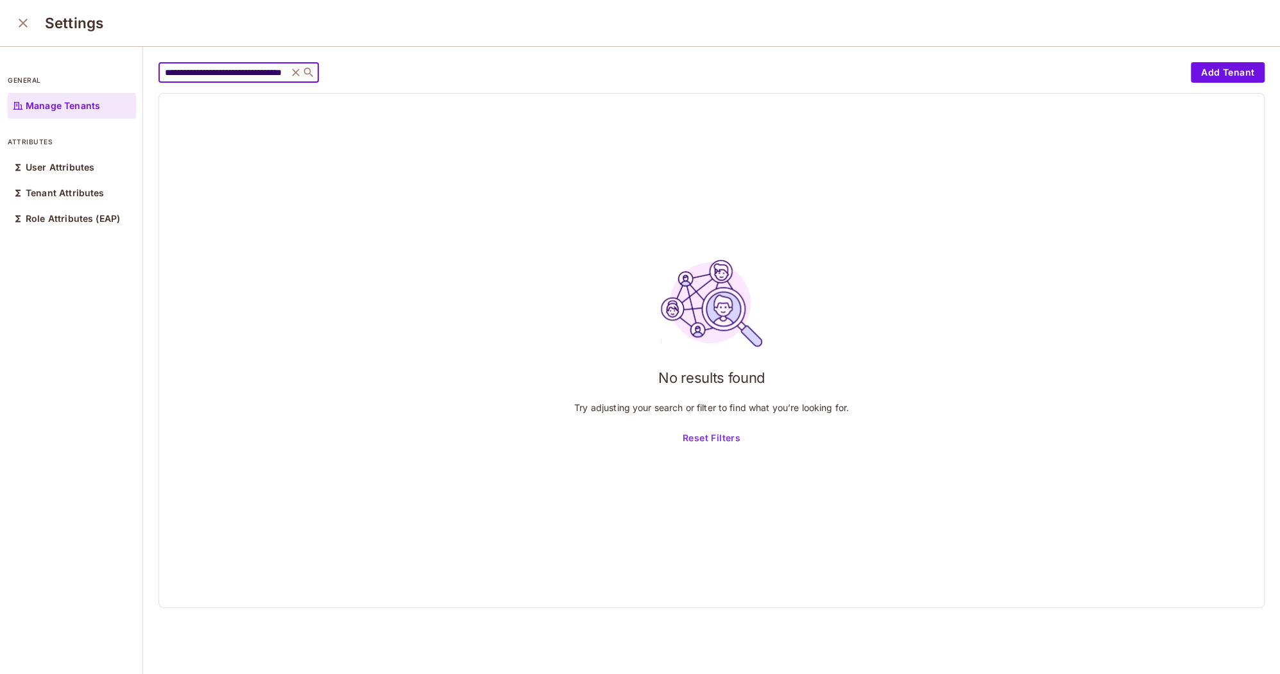
click at [272, 72] on input "**********" at bounding box center [223, 72] width 122 height 13
paste input "text"
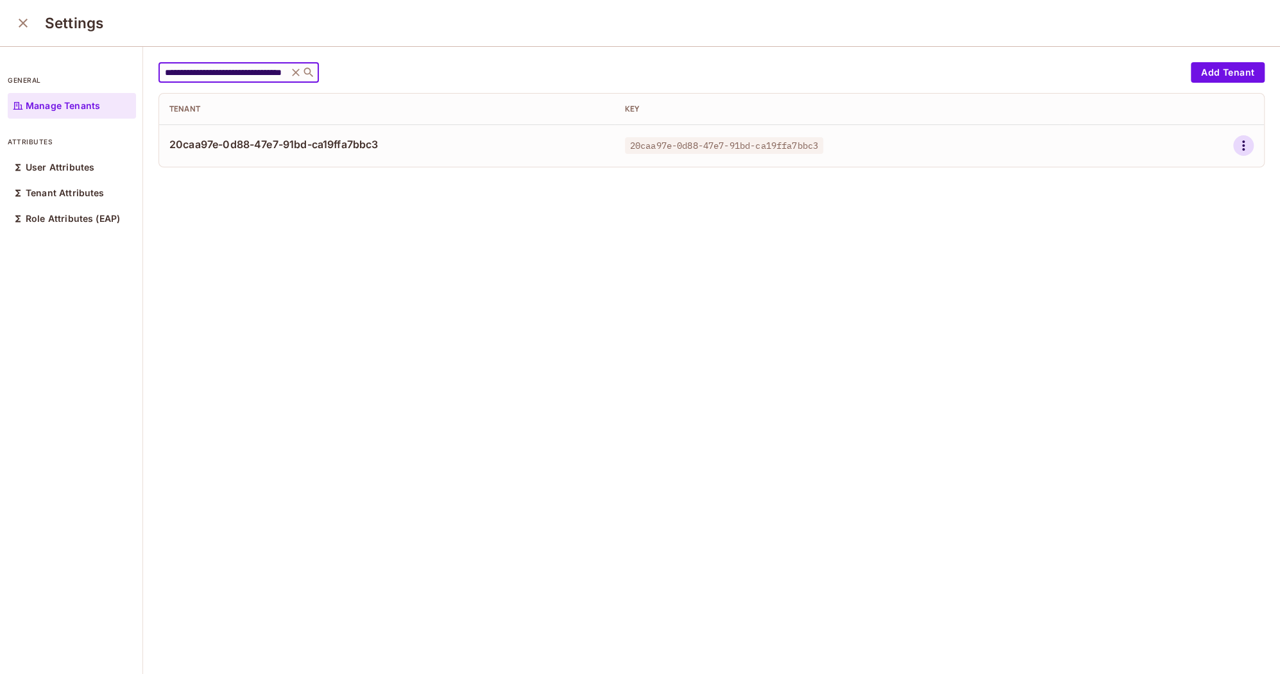
type input "**********"
click at [1241, 144] on icon "button" at bounding box center [1242, 145] width 15 height 15
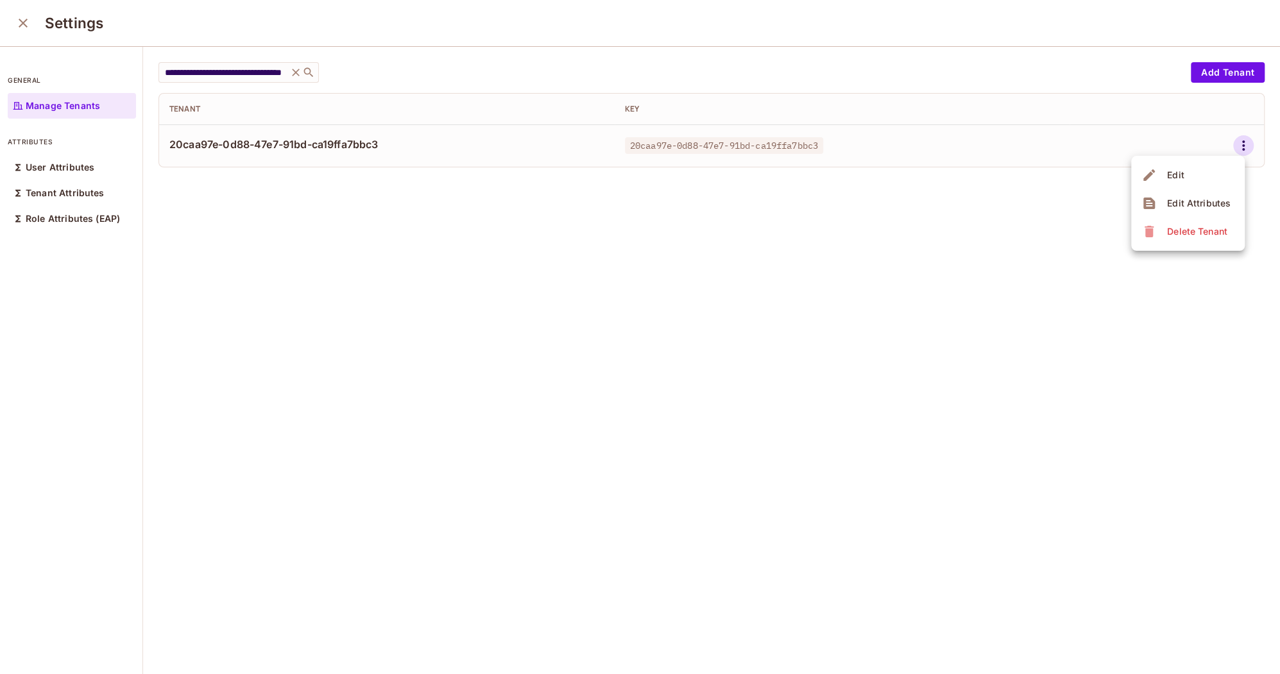
click at [1182, 199] on div "Edit Attributes" at bounding box center [1199, 203] width 64 height 13
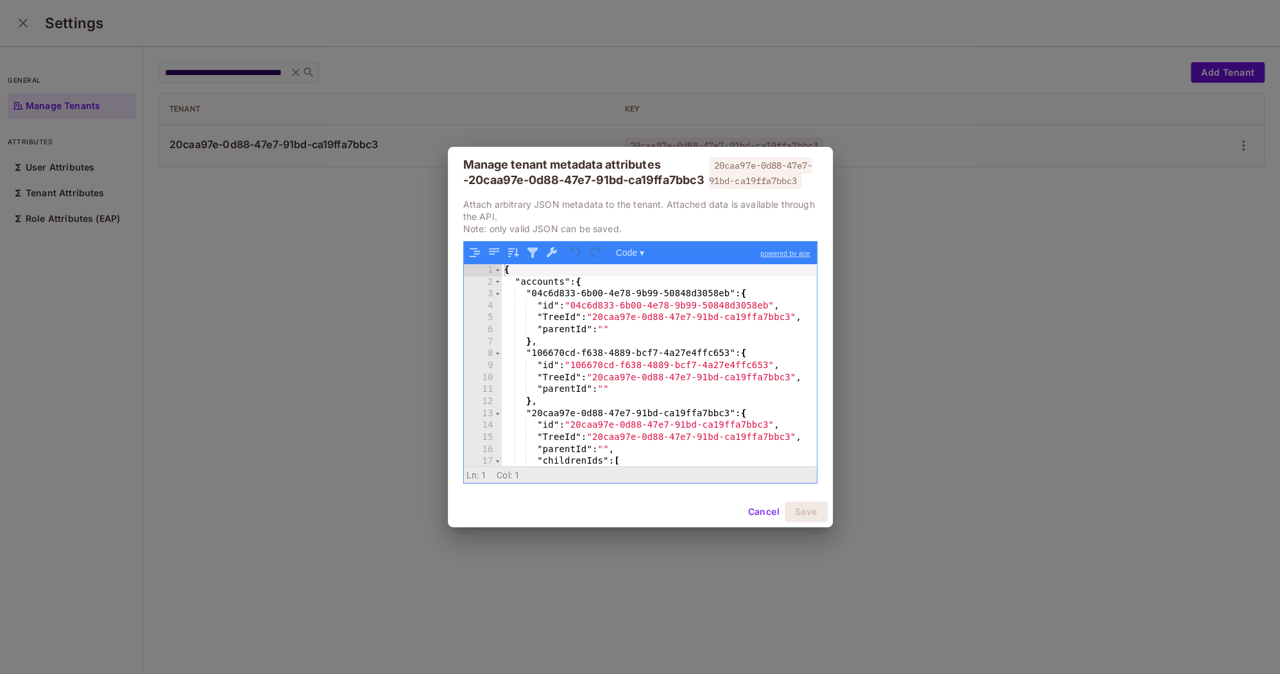
click at [622, 364] on div "{ "accounts" : { "04c6d833-6b00-4e78-9b99-50848d3058eb" : { "id" : "04c6d833-6b…" at bounding box center [660, 377] width 316 height 226
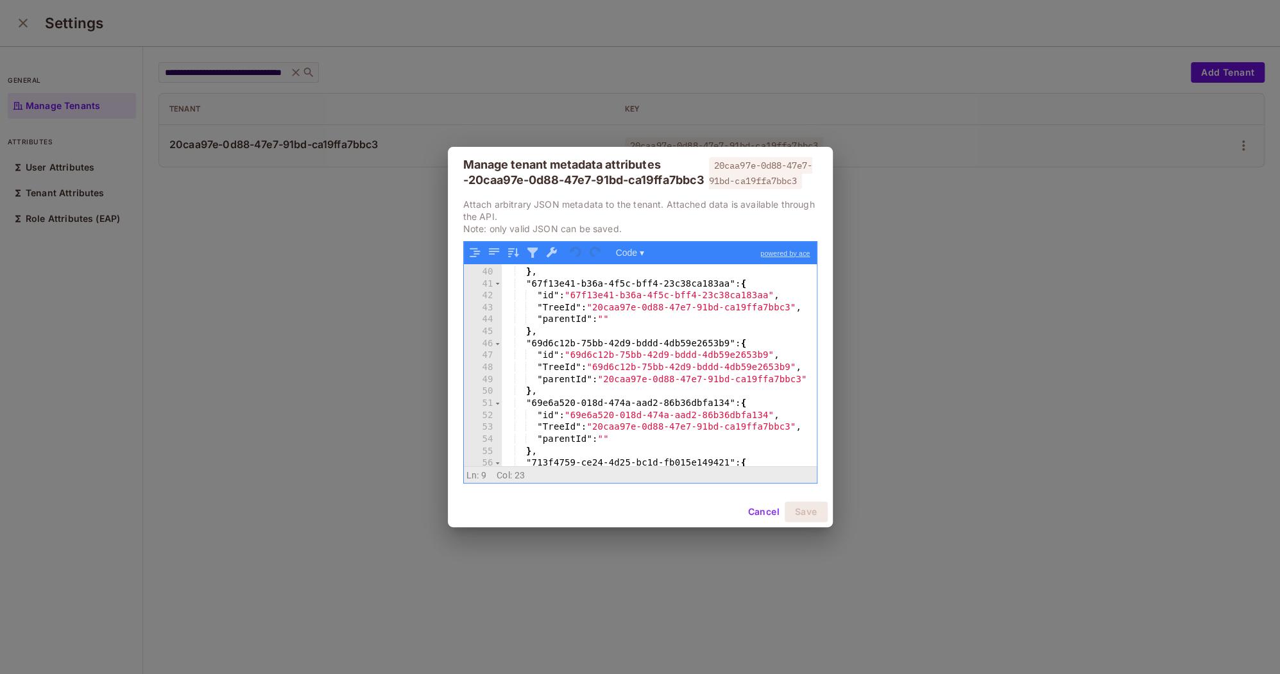
scroll to position [515, 0]
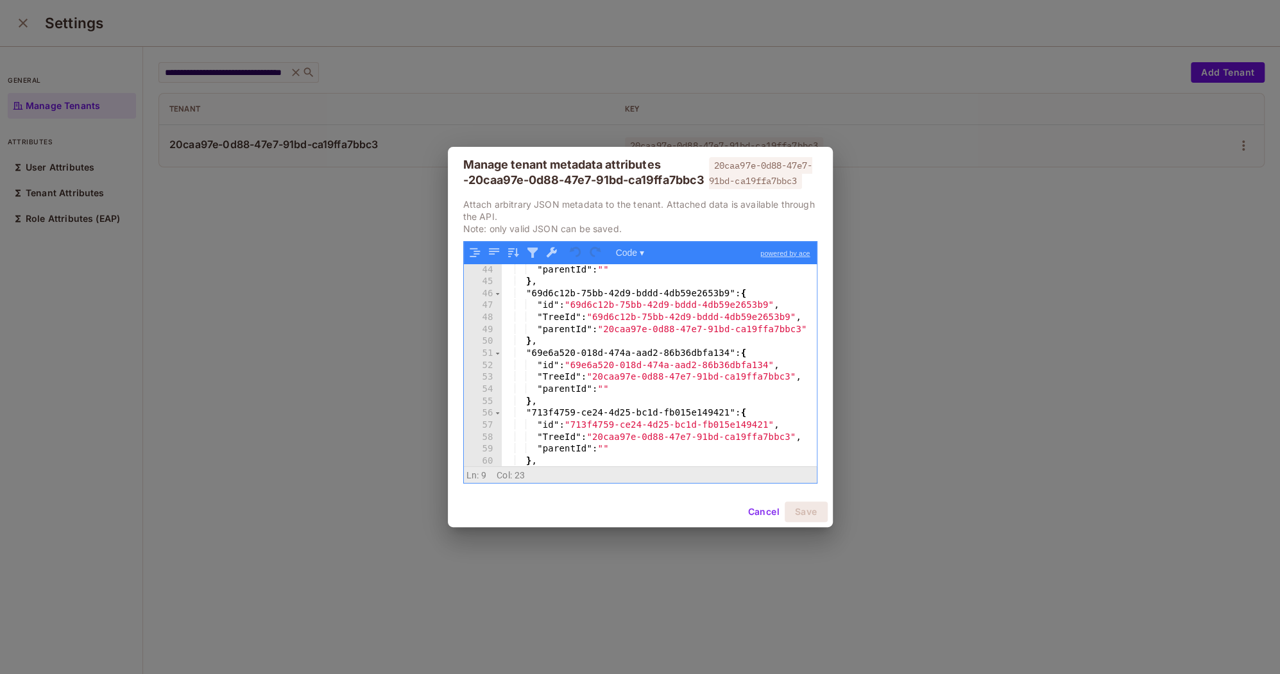
click at [622, 364] on div ""parentId" : "" } , "69d6c12b-75bb-42d9-bddd-4db59e2653b9" : { "id" : "69d6c12b…" at bounding box center [660, 377] width 316 height 226
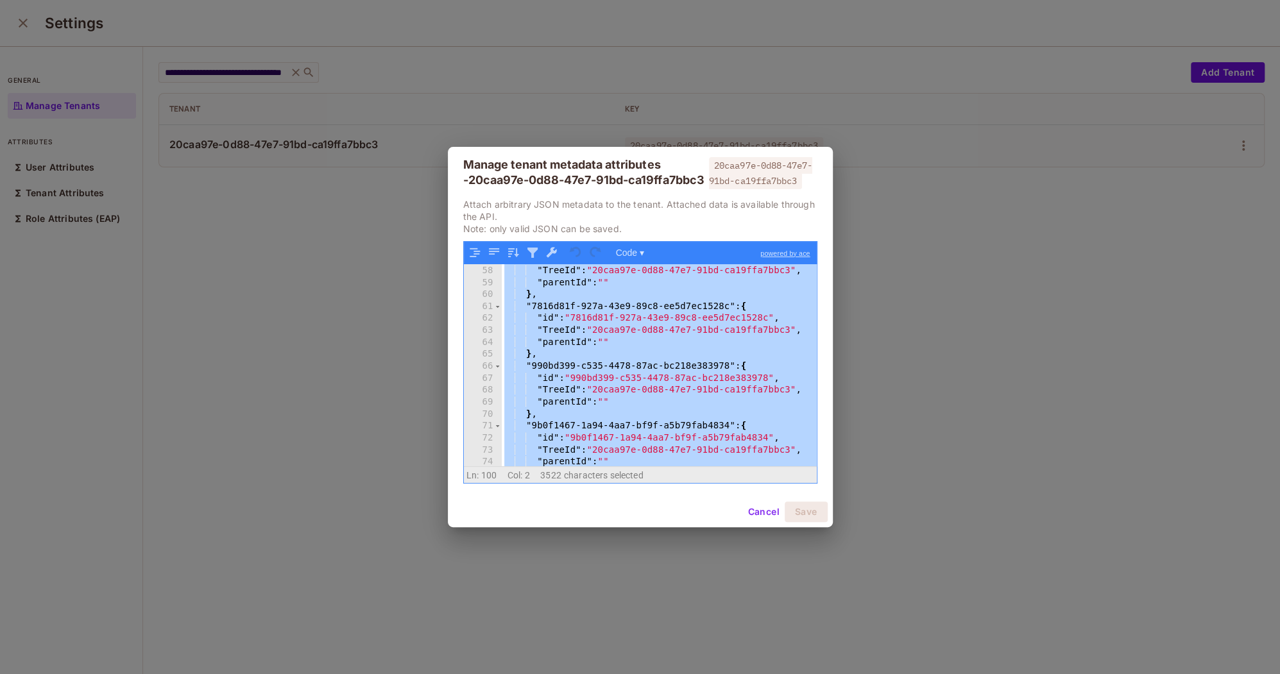
scroll to position [682, 0]
click at [622, 364] on div ""id" : "713f4759-ce24-4d25-bc1d-fb015e149421" , "TreeId" : "20caa97e-0d88-47e7-…" at bounding box center [660, 366] width 316 height 226
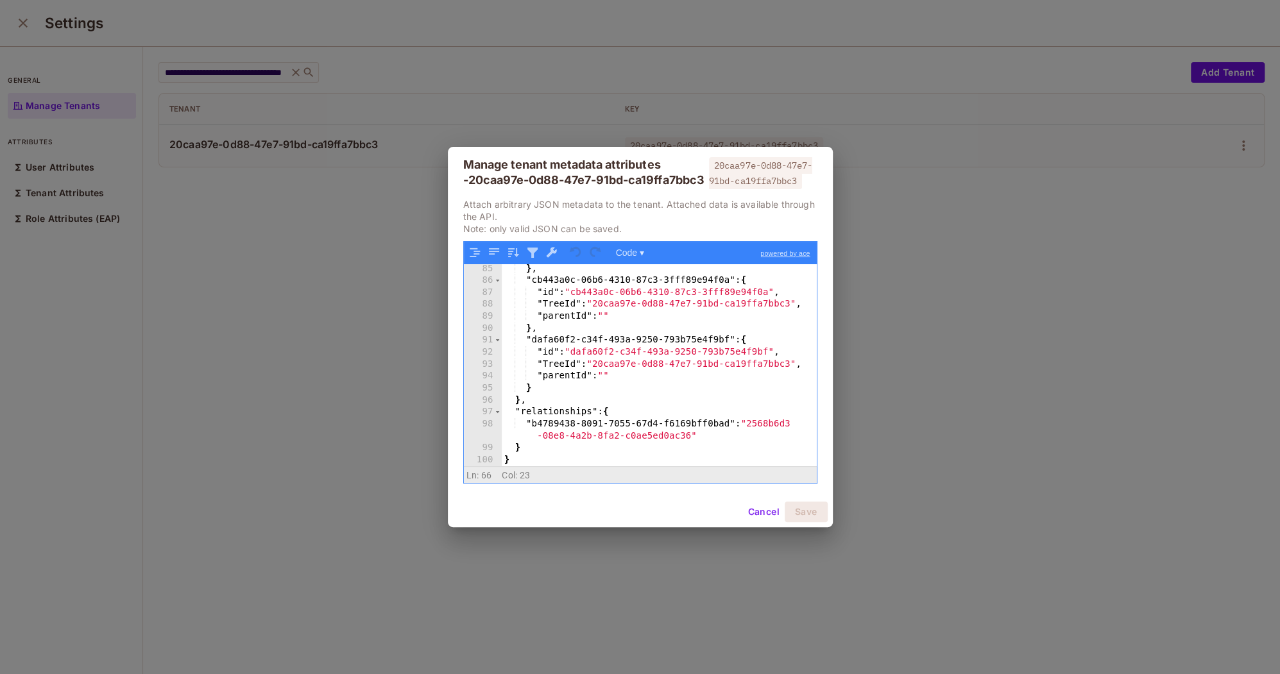
scroll to position [1007, 0]
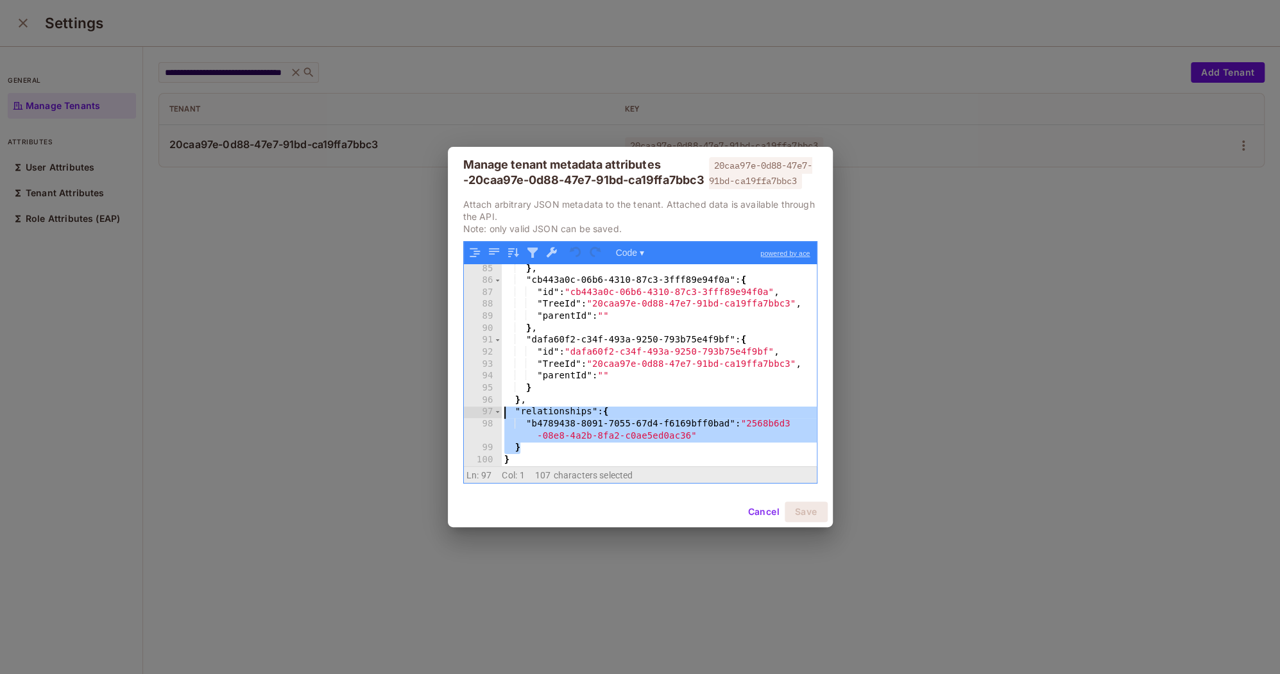
drag, startPoint x: 525, startPoint y: 448, endPoint x: 491, endPoint y: 413, distance: 48.1
click at [491, 413] on div "85 86 87 88 89 90 91 92 93 94 95 96 97 98 99 100 } , "cb443a0c-06b6-4310-87c3-3…" at bounding box center [640, 365] width 353 height 202
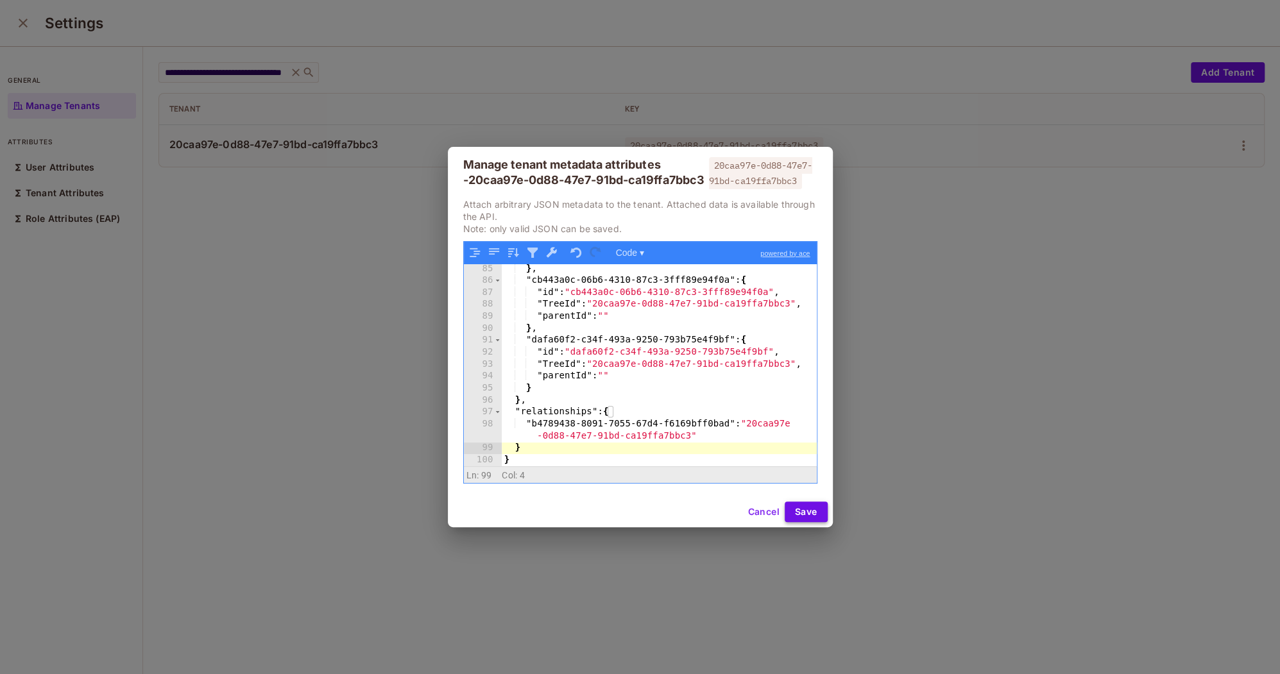
click at [799, 511] on button "Save" at bounding box center [805, 512] width 43 height 21
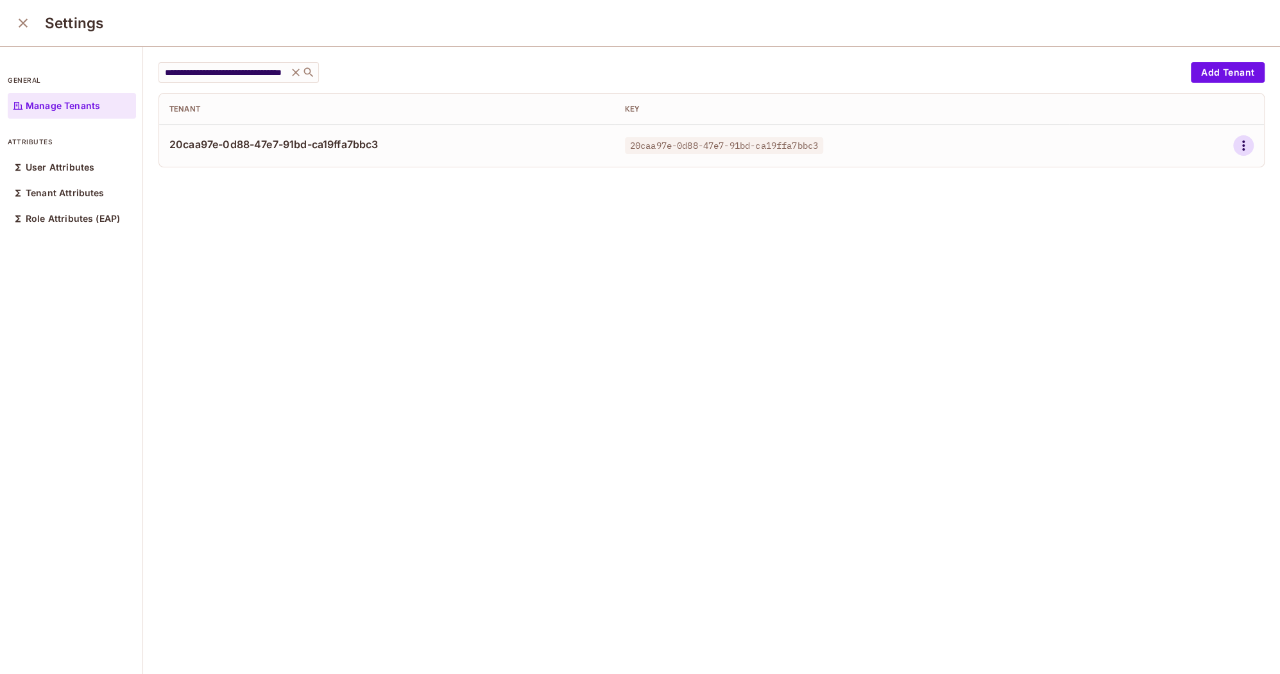
click at [1244, 143] on icon "button" at bounding box center [1242, 145] width 15 height 15
click at [1194, 199] on div "Edit Attributes" at bounding box center [1199, 203] width 64 height 13
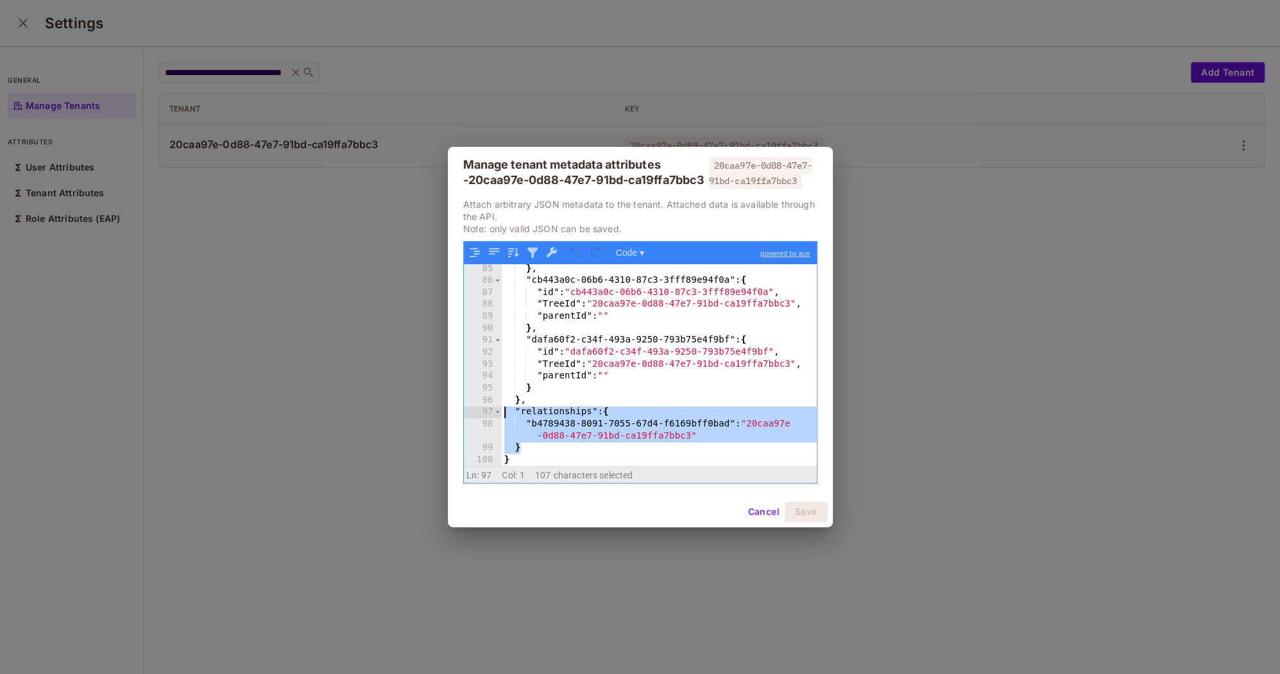
drag, startPoint x: 525, startPoint y: 453, endPoint x: 486, endPoint y: 409, distance: 59.5
click at [486, 409] on div "85 86 87 88 89 90 91 92 93 94 95 96 97 98 99 100 } , "cb443a0c-06b6-4310-87c3-3…" at bounding box center [640, 365] width 353 height 202
click at [422, 209] on div "Manage tenant metadata attributes - 20caa97e-0d88-47e7-91bd-ca19ffa7bbc3 20caa9…" at bounding box center [640, 337] width 1280 height 674
